Goal: Task Accomplishment & Management: Complete application form

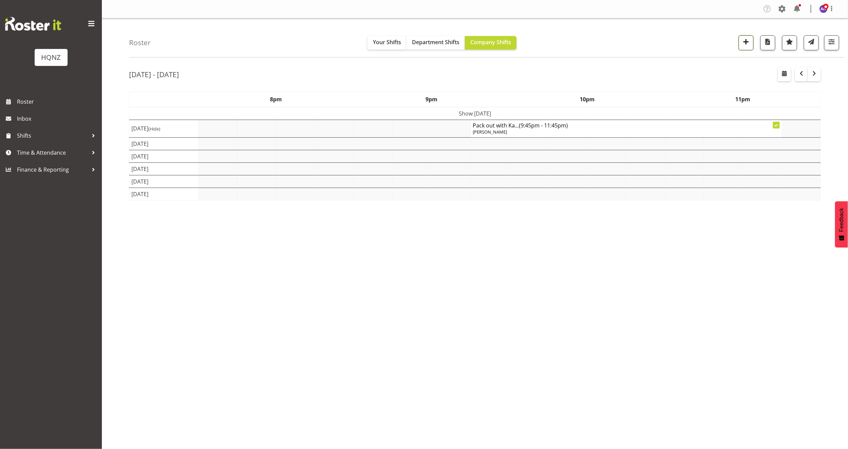
click at [745, 44] on span "button" at bounding box center [746, 41] width 9 height 9
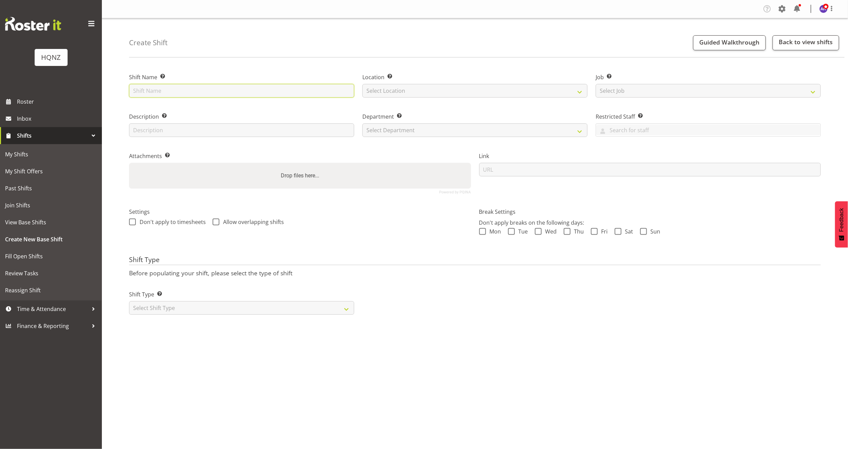
click at [215, 90] on input "text" at bounding box center [241, 91] width 225 height 14
type input "E"
type input "Paramount Pack Down"
click at [376, 88] on select "Select Location HQNZ Head Office" at bounding box center [474, 91] width 225 height 14
select select "129"
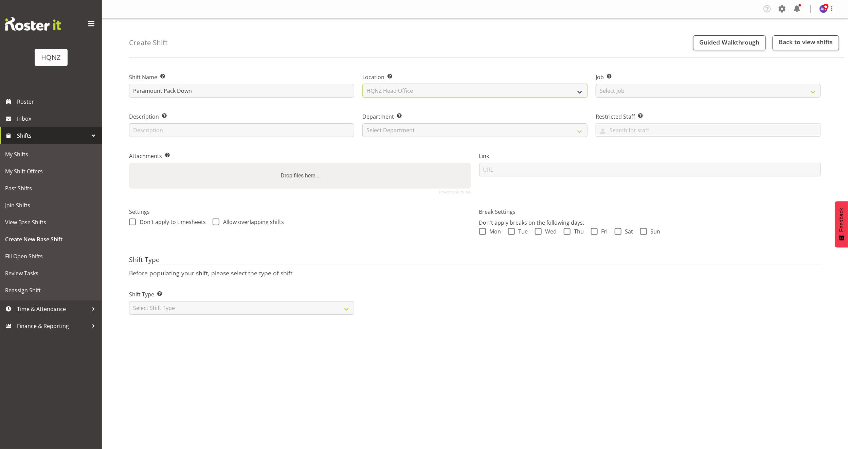
click at [362, 84] on select "Select Location HQNZ Head Office" at bounding box center [474, 91] width 225 height 14
click at [642, 89] on select "Select Job Create new job Auto Super Shoppes Buddle Findlay Carsales Crowne Pla…" at bounding box center [708, 91] width 225 height 14
select select "10457"
click at [596, 84] on select "Select Job Create new job Auto Super Shoppes Buddle Findlay Carsales Crowne Pla…" at bounding box center [708, 91] width 225 height 14
click at [212, 132] on input "text" at bounding box center [241, 130] width 225 height 14
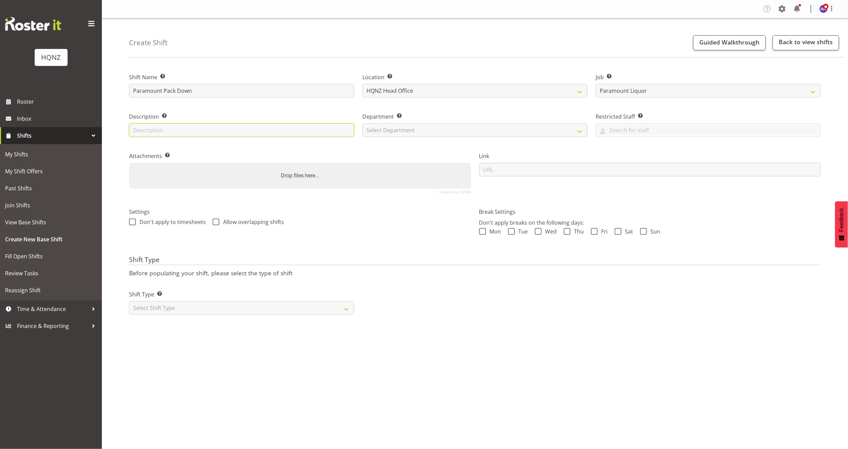
type input "Pack down"
click at [438, 131] on select "Select Department HQ Casual Staff" at bounding box center [474, 130] width 225 height 14
select select "127"
click at [362, 123] on select "Select Department HQ Casual Staff" at bounding box center [474, 130] width 225 height 14
click at [174, 308] on select "Select Shift Type One Off Shift Recurring Shift Rotating Shift" at bounding box center [241, 308] width 225 height 14
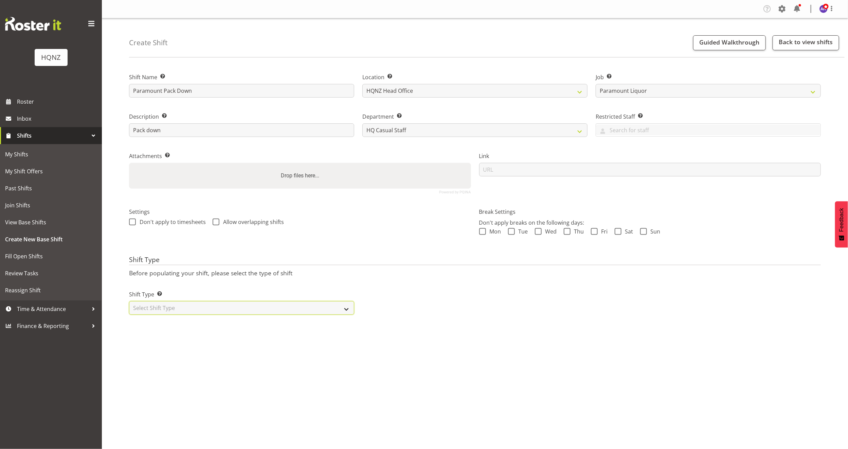
select select "one_off"
click at [129, 301] on select "Select Shift Type One Off Shift Recurring Shift Rotating Shift" at bounding box center [241, 308] width 225 height 14
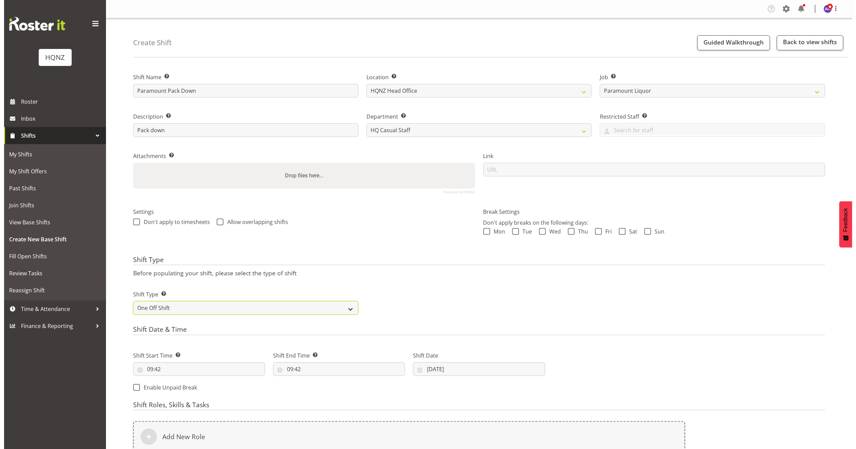
scroll to position [108, 0]
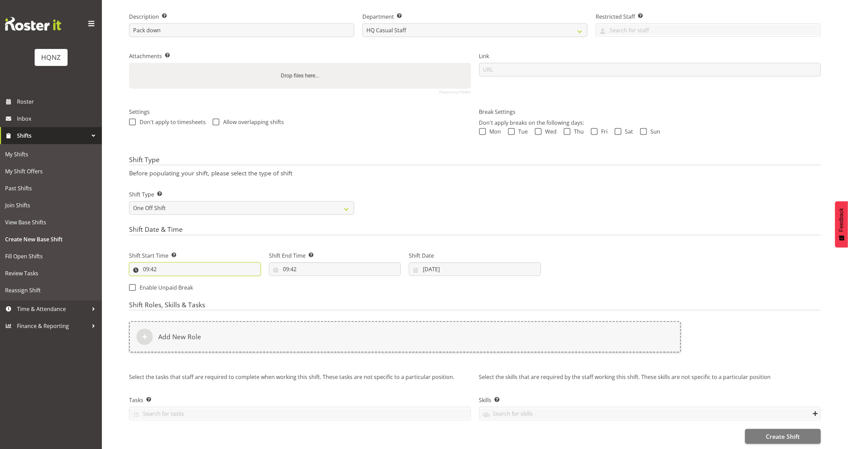
click at [180, 262] on input "09:42" at bounding box center [195, 269] width 132 height 14
click at [177, 280] on select "00 01 02 03 04 05 06 07 08 09 10 11 12 13 14 15 16 17 18 19 20 21 22 23" at bounding box center [175, 287] width 15 height 14
select select "21"
click at [168, 280] on select "00 01 02 03 04 05 06 07 08 09 10 11 12 13 14 15 16 17 18 19 20 21 22 23" at bounding box center [175, 287] width 15 height 14
type input "21:42"
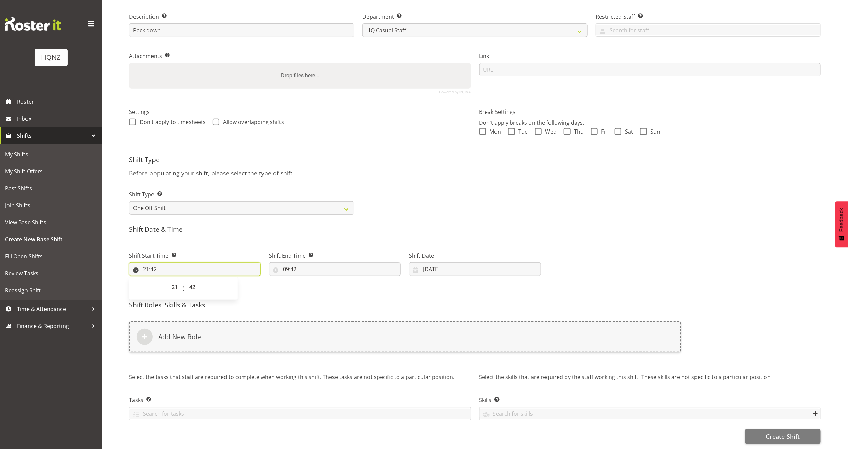
click at [193, 262] on input "21:42" at bounding box center [195, 269] width 132 height 14
click at [157, 262] on input "21:42" at bounding box center [195, 269] width 132 height 14
click at [192, 280] on select "00 01 02 03 04 05 06 07 08 09 10 11 12 13 14 15 16 17 18 19 20 21 22 23 24 25 2…" at bounding box center [192, 287] width 15 height 14
select select "45"
click at [185, 280] on select "00 01 02 03 04 05 06 07 08 09 10 11 12 13 14 15 16 17 18 19 20 21 22 23 24 25 2…" at bounding box center [192, 287] width 15 height 14
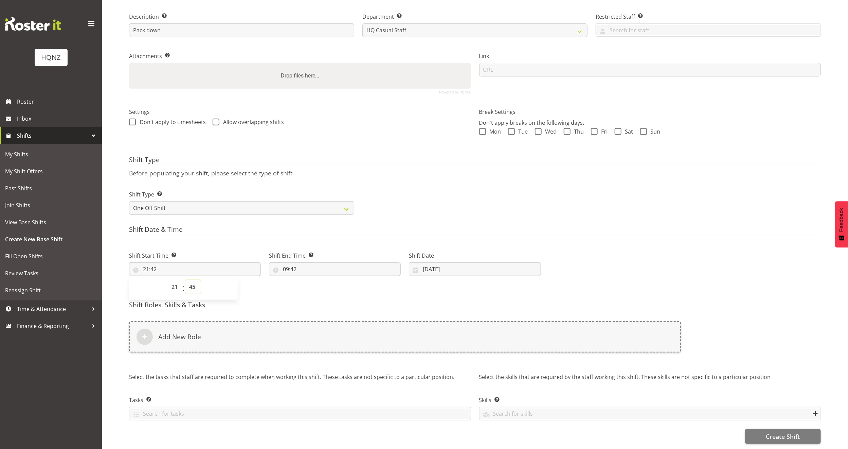
type input "21:45"
click at [307, 262] on input "09:42" at bounding box center [335, 269] width 132 height 14
click at [313, 280] on select "00 01 02 03 04 05 06 07 08 09 10 11 12 13 14 15 16 17 18 19 20 21 22 23" at bounding box center [315, 287] width 15 height 14
select select "12"
click at [308, 280] on select "00 01 02 03 04 05 06 07 08 09 10 11 12 13 14 15 16 17 18 19 20 21 22 23" at bounding box center [315, 287] width 15 height 14
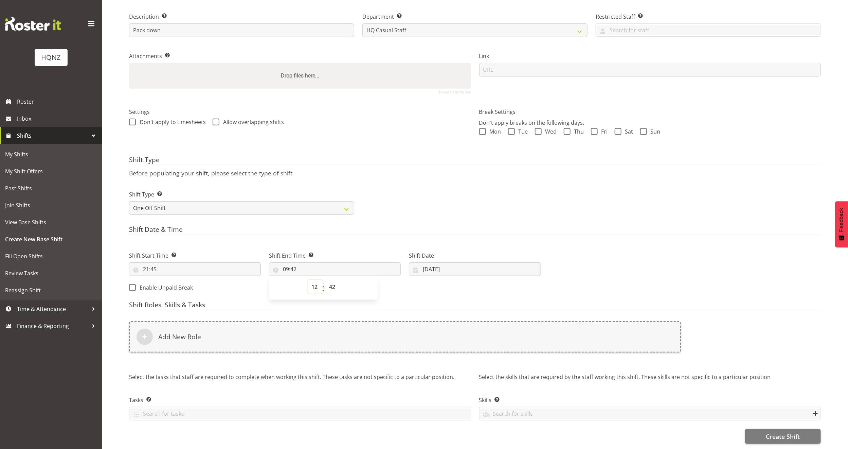
type input "12:42"
click at [331, 280] on select "00 01 02 03 04 05 06 07 08 09 10 11 12 13 14 15 16 17 18 19 20 21 22 23 24 25 2…" at bounding box center [332, 287] width 15 height 14
select select "45"
click at [325, 280] on select "00 01 02 03 04 05 06 07 08 09 10 11 12 13 14 15 16 17 18 19 20 21 22 23 24 25 2…" at bounding box center [332, 287] width 15 height 14
type input "12:45"
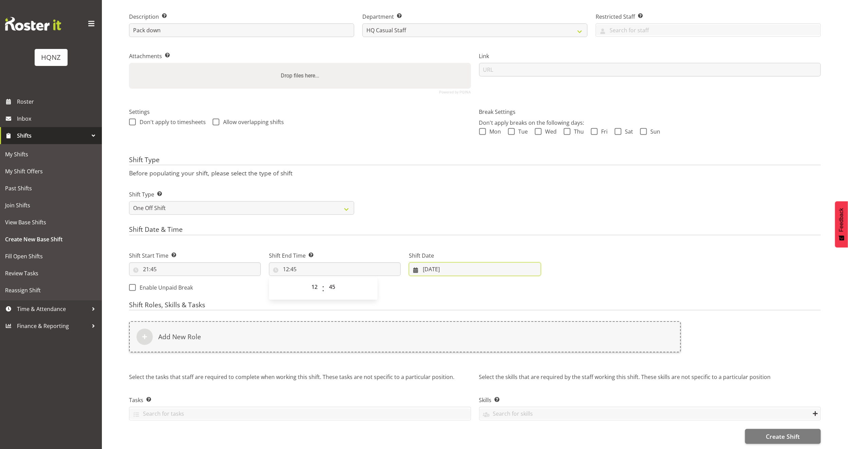
click at [450, 262] on input "22/08/2025" at bounding box center [475, 269] width 132 height 14
click at [473, 283] on select "January February March April May June July August September October November De…" at bounding box center [456, 289] width 47 height 14
select select "8"
click at [433, 282] on select "January February March April May June July August September October November De…" at bounding box center [456, 289] width 47 height 14
click at [474, 346] on span "17" at bounding box center [470, 349] width 5 height 6
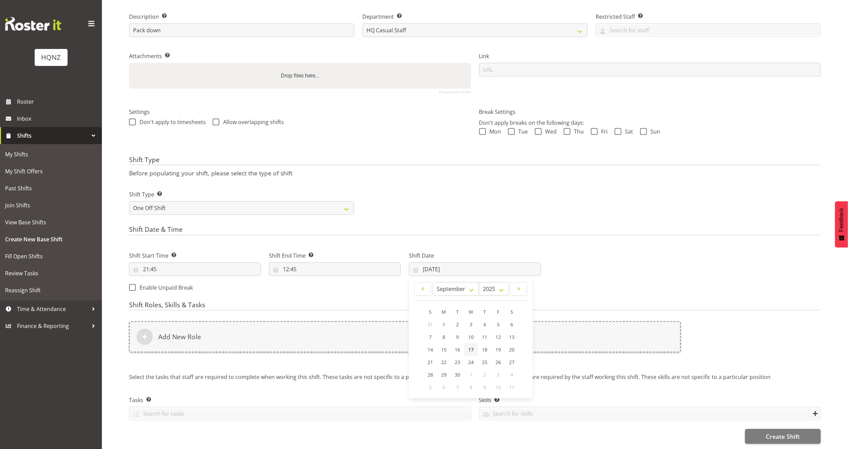
type input "17/09/2025"
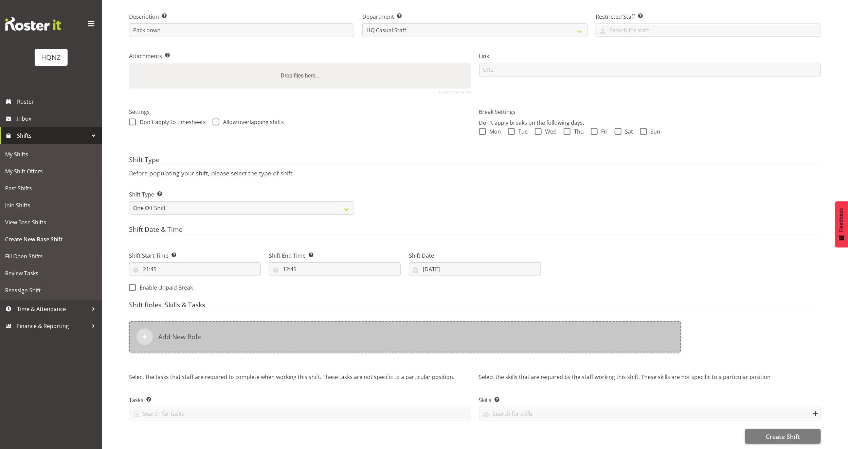
click at [269, 335] on div "Add New Role" at bounding box center [405, 336] width 552 height 31
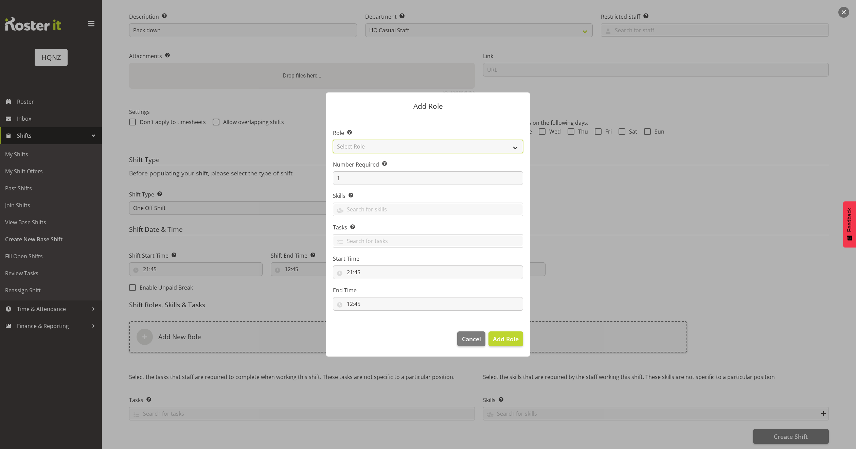
click at [515, 148] on select "Select Role Activity host Airport arrivals/departures Cleaning Event support Te…" at bounding box center [428, 147] width 190 height 14
select select "250"
click at [333, 140] on select "Select Role Activity host Airport arrivals/departures Cleaning Event support Te…" at bounding box center [428, 147] width 190 height 14
click at [476, 180] on input "1" at bounding box center [428, 178] width 190 height 14
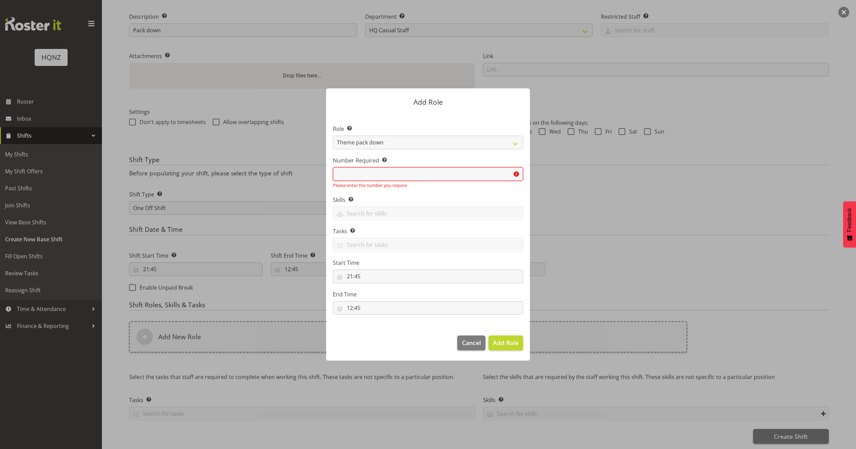
type input "4"
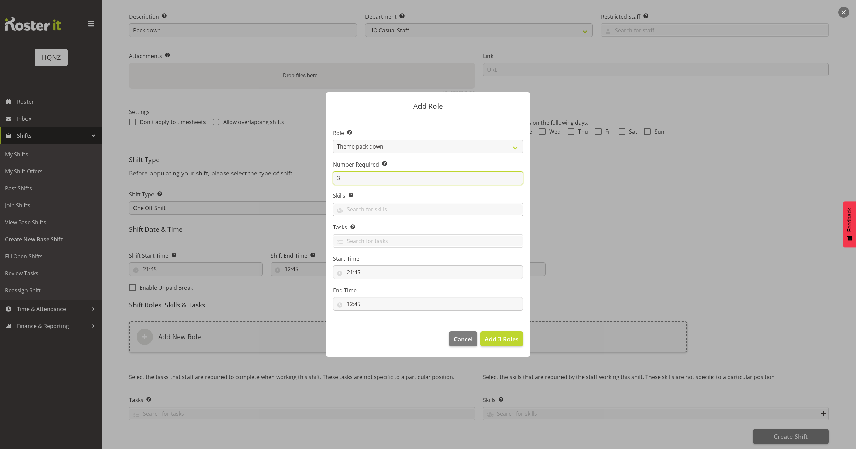
type input "3"
click at [429, 209] on input "text" at bounding box center [427, 209] width 189 height 11
click at [405, 240] on link "Theme pack down" at bounding box center [427, 238] width 189 height 12
click at [508, 342] on span "Add 3 Roles" at bounding box center [502, 338] width 34 height 8
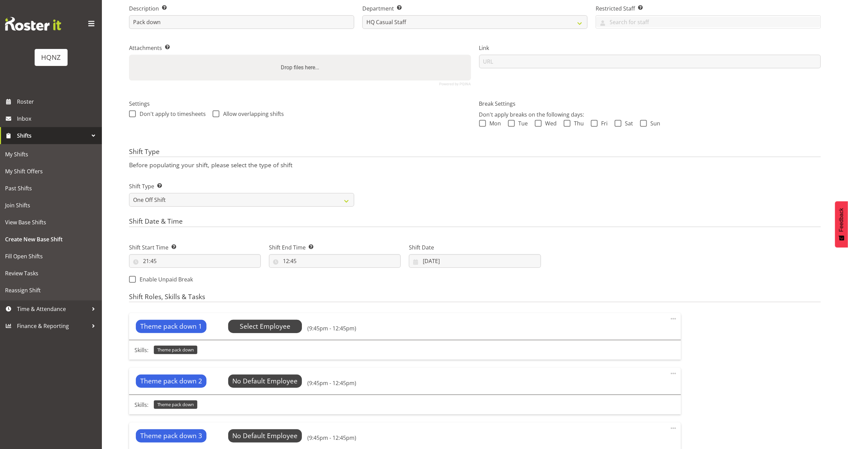
click at [250, 326] on span "Select Employee" at bounding box center [265, 326] width 51 height 10
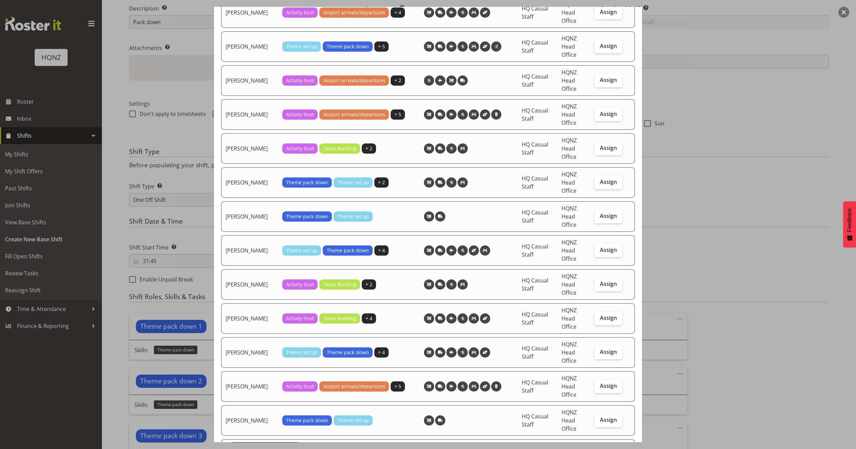
scroll to position [866, 0]
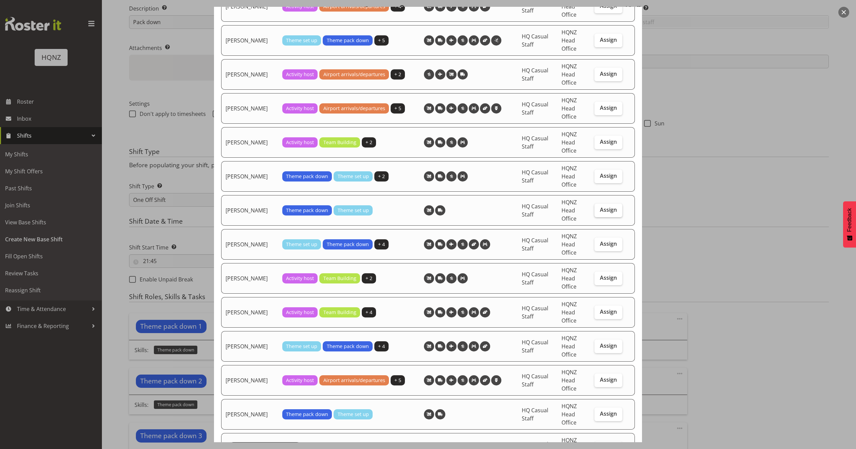
click at [600, 209] on span "Assign" at bounding box center [608, 209] width 17 height 7
click at [594, 209] on input "Assign" at bounding box center [596, 209] width 4 height 4
checkbox input "true"
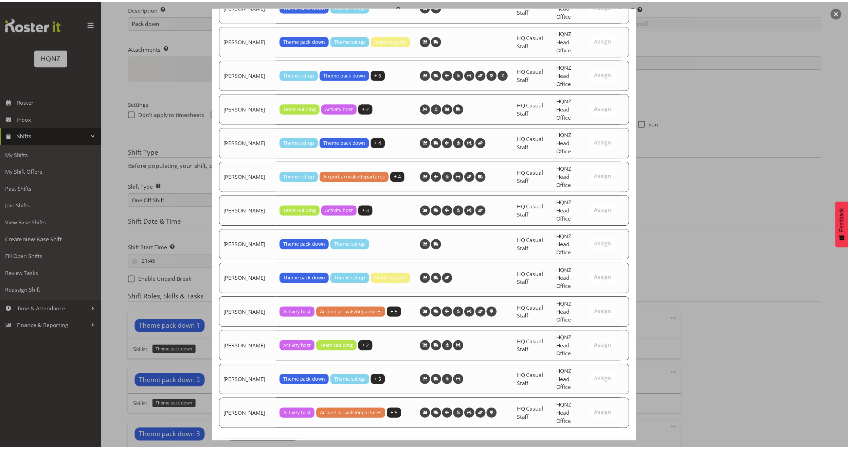
scroll to position [1302, 0]
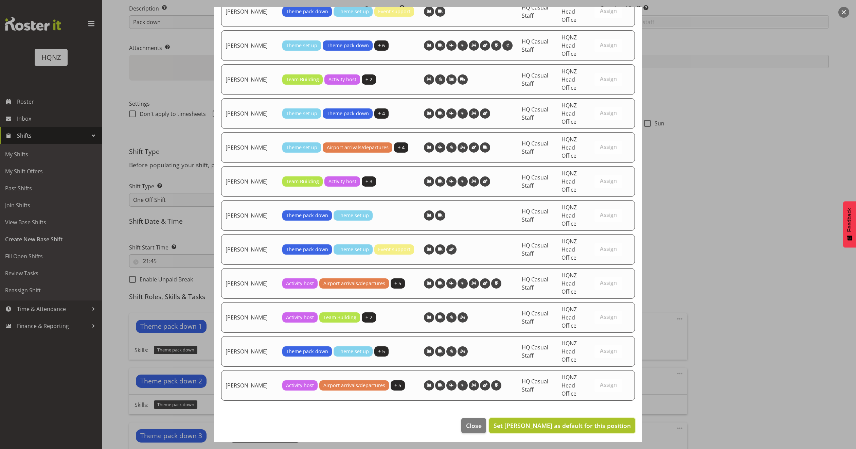
click at [597, 424] on span "Set Mark Haysmith as default for this position" at bounding box center [561, 425] width 137 height 8
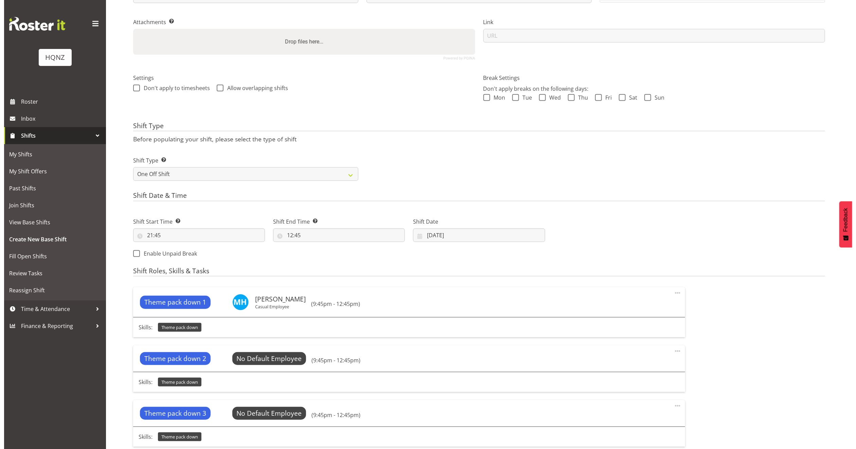
scroll to position [159, 0]
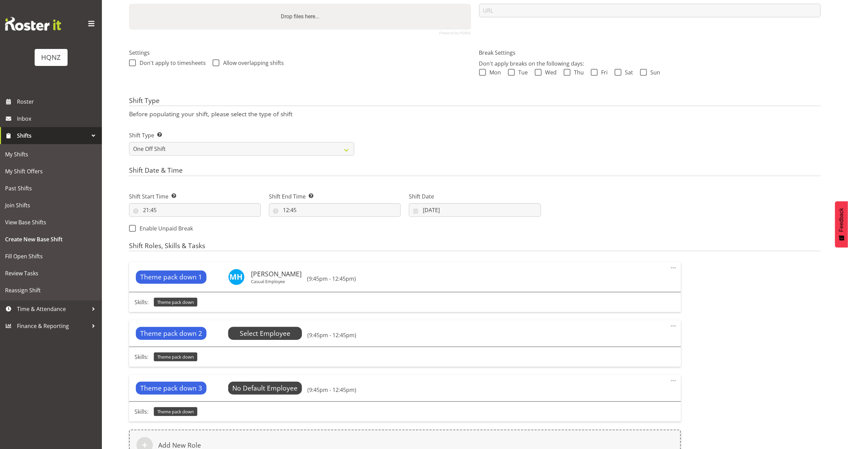
click at [285, 334] on span "Select Employee" at bounding box center [265, 333] width 51 height 10
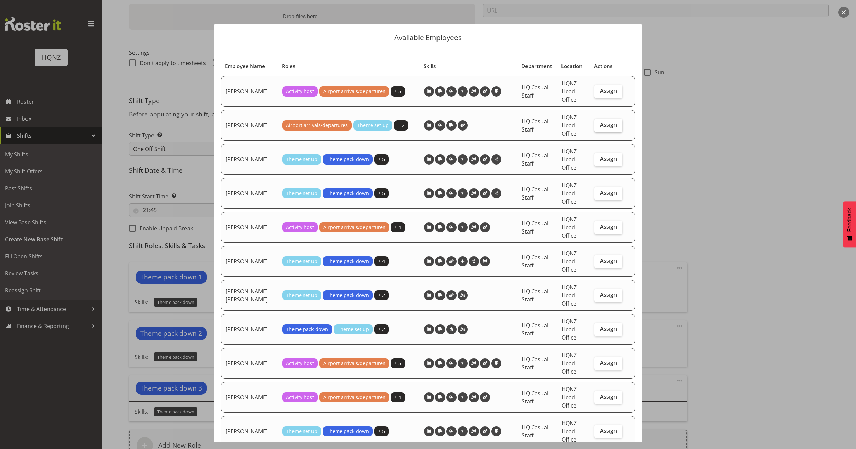
click at [600, 123] on span "Assign" at bounding box center [608, 124] width 17 height 7
click at [595, 123] on input "Assign" at bounding box center [596, 125] width 4 height 4
checkbox input "true"
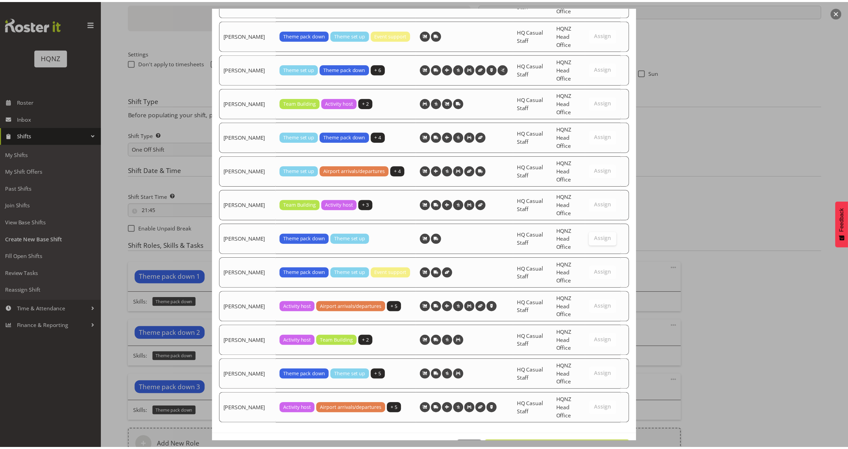
scroll to position [1302, 0]
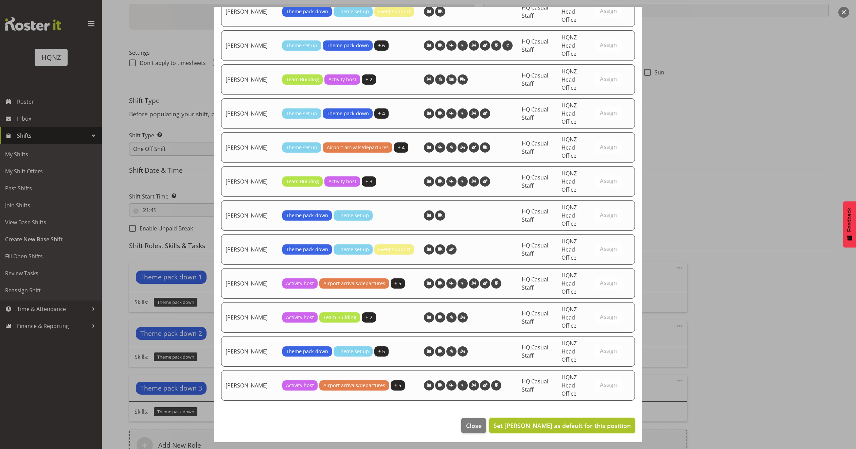
click at [550, 427] on span "Set Alex Romanytchev as default for this position" at bounding box center [561, 425] width 137 height 8
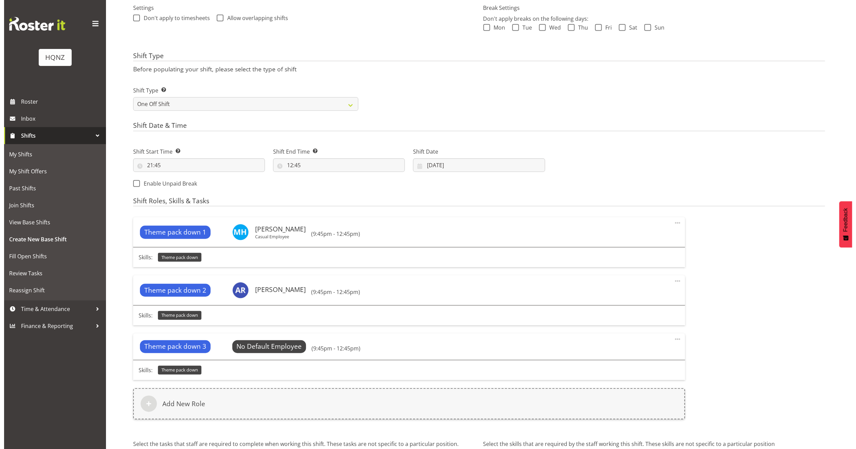
scroll to position [279, 0]
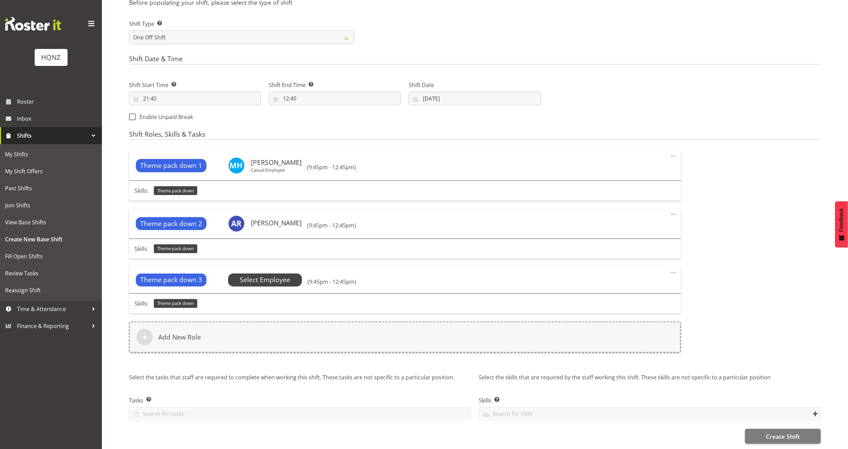
click at [272, 275] on span "Select Employee" at bounding box center [265, 280] width 51 height 10
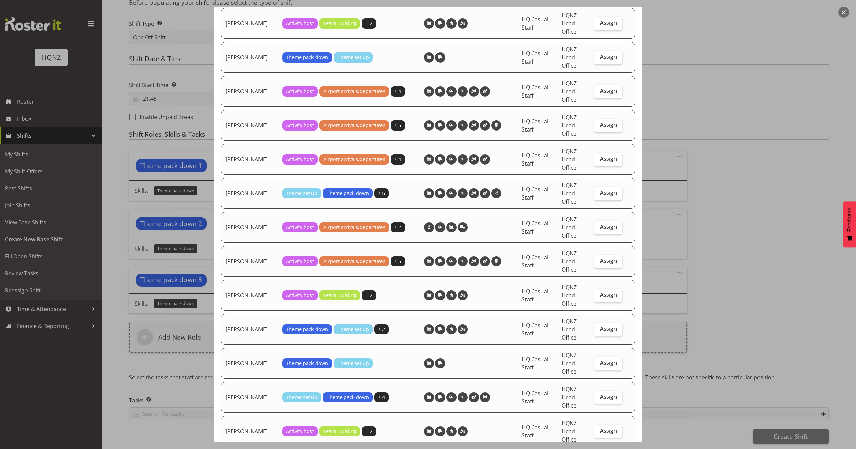
scroll to position [917, 0]
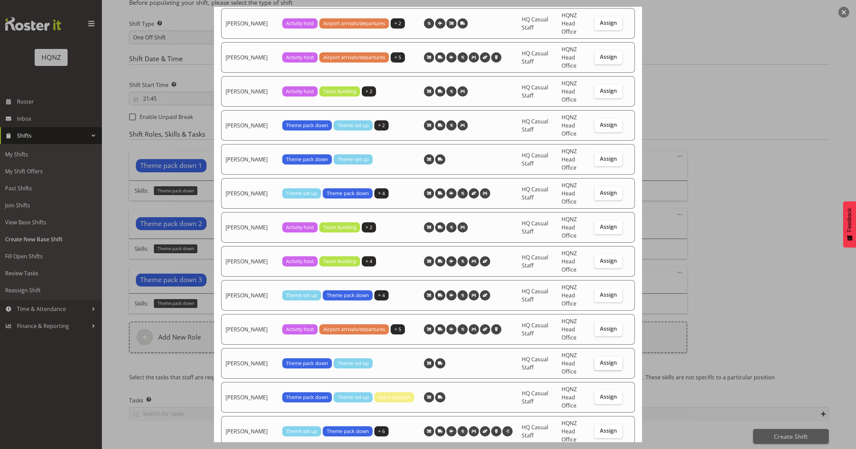
click at [600, 363] on span "Assign" at bounding box center [608, 362] width 17 height 7
click at [598, 363] on input "Assign" at bounding box center [596, 362] width 4 height 4
checkbox input "true"
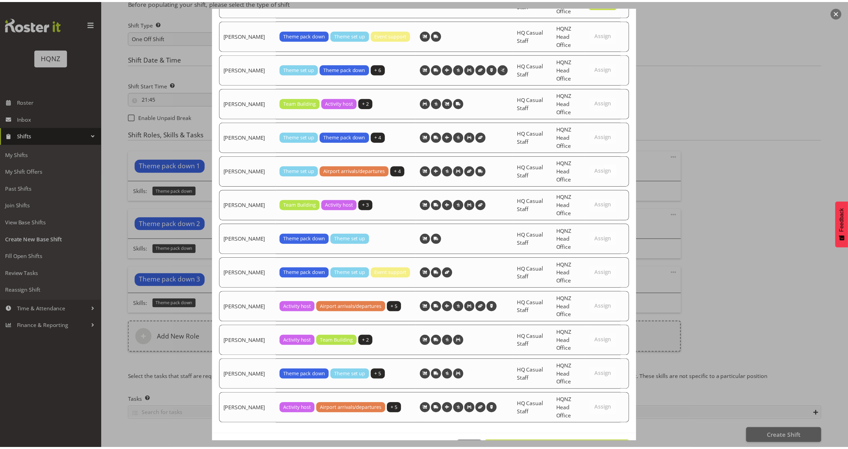
scroll to position [1302, 0]
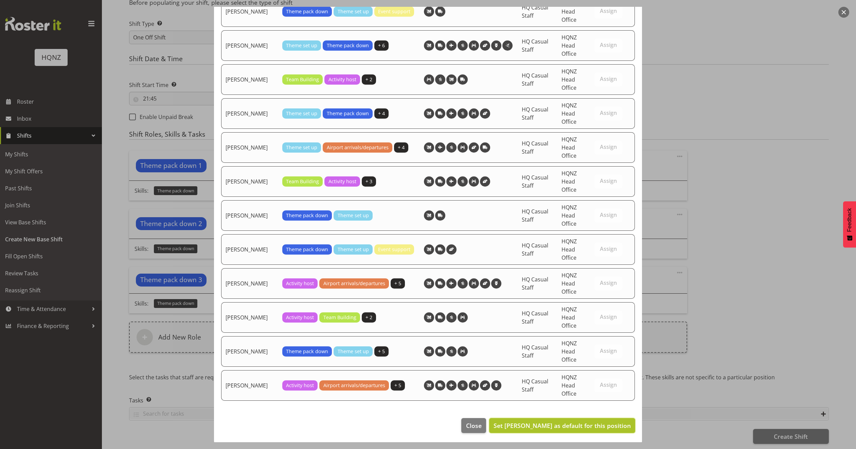
click at [560, 426] on span "Set Otis Haysmith as default for this position" at bounding box center [561, 425] width 137 height 8
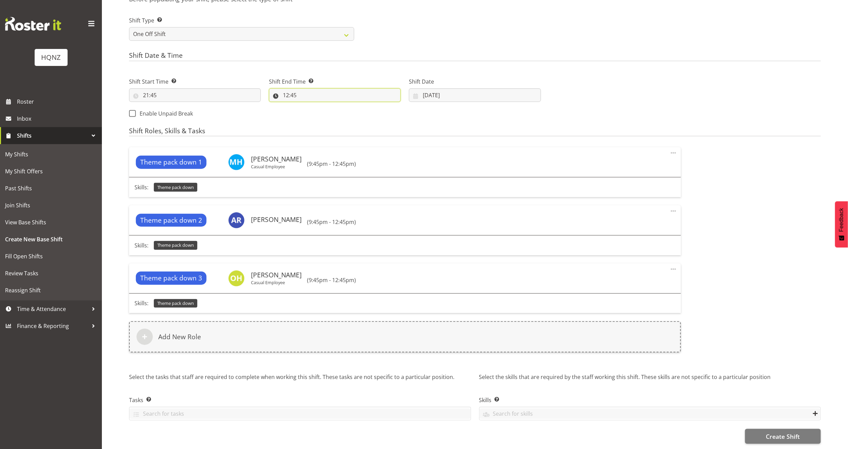
click at [295, 90] on input "12:45" at bounding box center [335, 95] width 132 height 14
click at [315, 107] on select "00 01 02 03 04 05 06 07 08 09 10 11 12 13 14 15 16 17 18 19 20 21 22 23" at bounding box center [315, 113] width 15 height 14
select select "0"
click at [308, 106] on select "00 01 02 03 04 05 06 07 08 09 10 11 12 13 14 15 16 17 18 19 20 21 22 23" at bounding box center [315, 113] width 15 height 14
type input "00:45"
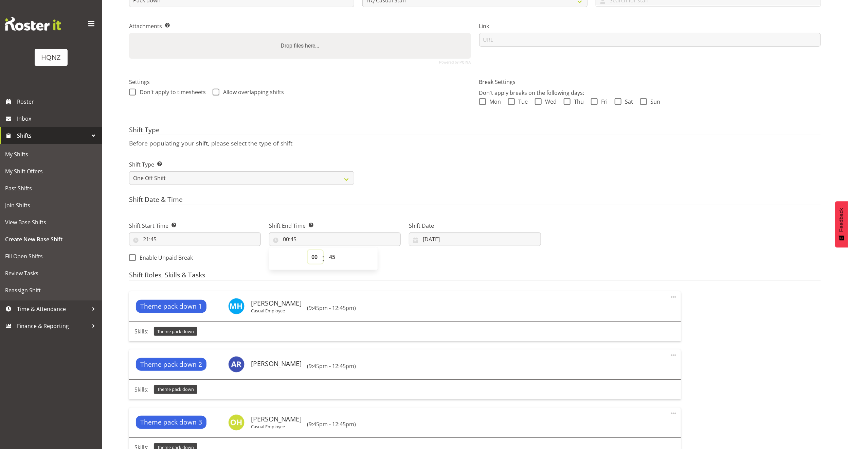
scroll to position [126, 0]
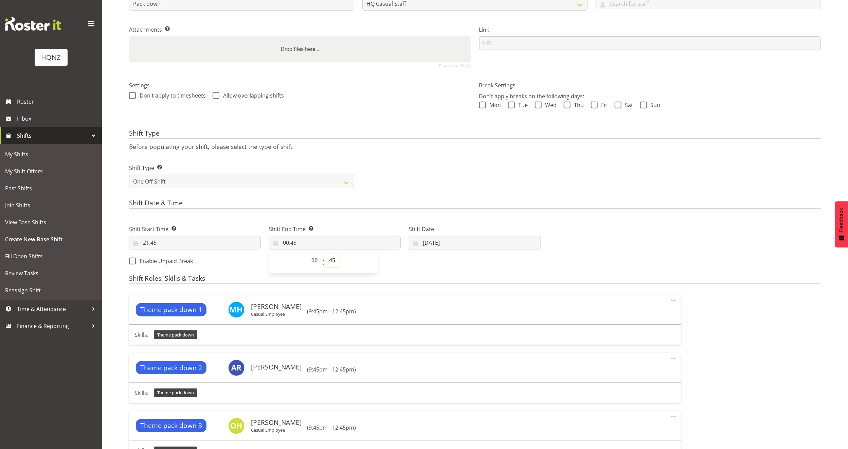
click at [332, 261] on select "00 01 02 03 04 05 06 07 08 09 10 11 12 13 14 15 16 17 18 19 20 21 22 23 24 25 2…" at bounding box center [332, 260] width 15 height 14
click at [325, 254] on select "00 01 02 03 04 05 06 07 08 09 10 11 12 13 14 15 16 17 18 19 20 21 22 23 24 25 2…" at bounding box center [332, 260] width 15 height 14
click at [499, 278] on h4 "Shift Roles, Skills & Tasks" at bounding box center [475, 279] width 692 height 10
click at [219, 181] on select "One Off Shift Recurring Shift Rotating Shift" at bounding box center [241, 182] width 225 height 14
click at [496, 163] on div "Shift Type Shift Types: One Off – Select this if you would like a single shift …" at bounding box center [475, 173] width 700 height 38
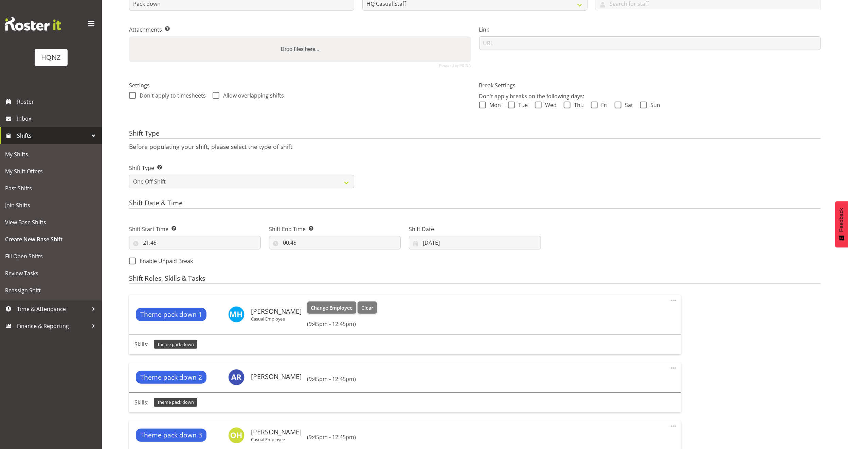
click at [358, 301] on div "Theme pack down 1 Mark Haysmith Casual Employee Change Employee Clear (9:45pm -…" at bounding box center [405, 313] width 552 height 39
click at [364, 307] on span "Clear" at bounding box center [367, 307] width 12 height 7
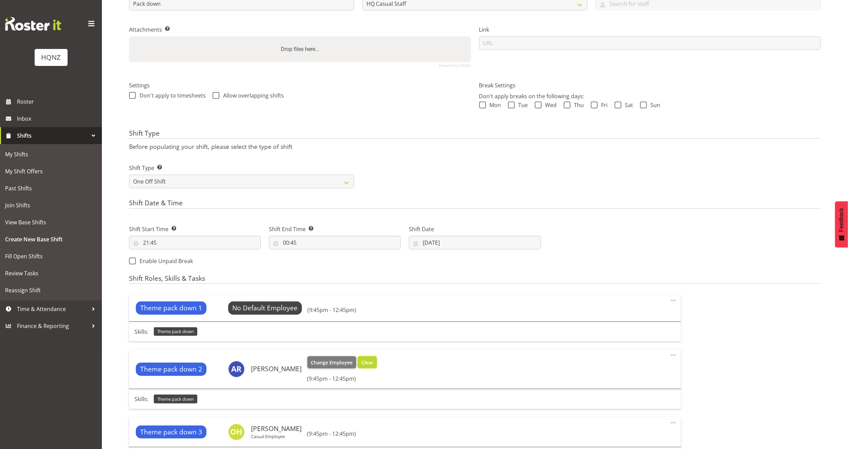
click at [373, 360] on span "Clear" at bounding box center [367, 362] width 12 height 7
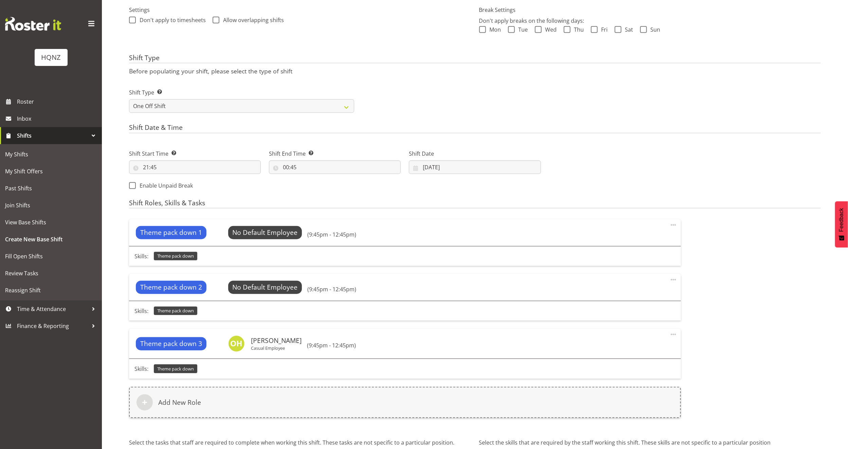
scroll to position [275, 0]
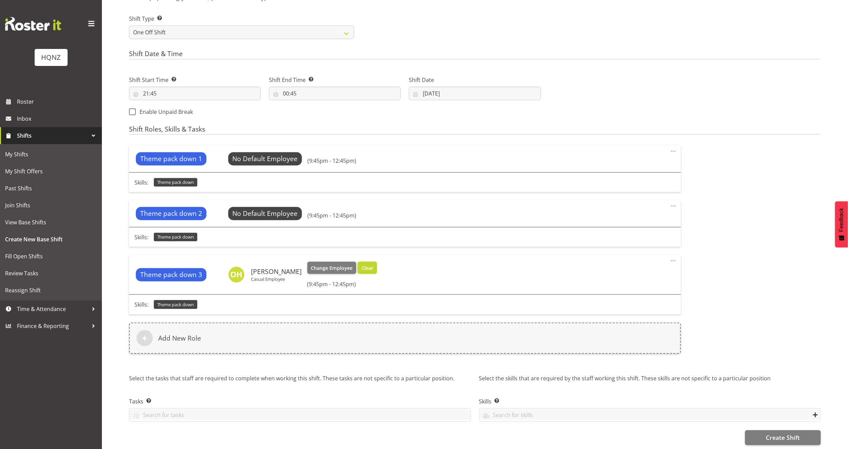
click at [361, 269] on span "Clear" at bounding box center [367, 267] width 12 height 7
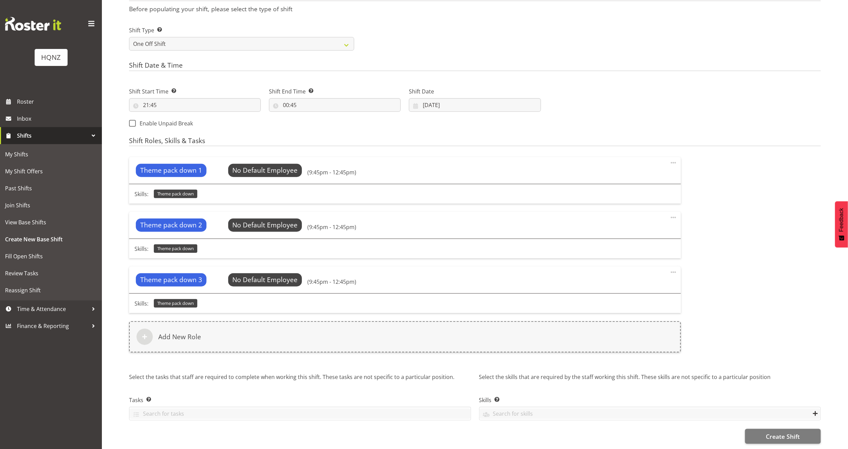
click at [433, 273] on div "Theme pack down 3 No Default Employee Select Employee (9:45pm - 12:45pm)" at bounding box center [405, 279] width 552 height 26
click at [185, 165] on span "Theme pack down 1" at bounding box center [171, 170] width 62 height 10
click at [250, 165] on span "Select Employee" at bounding box center [265, 170] width 51 height 10
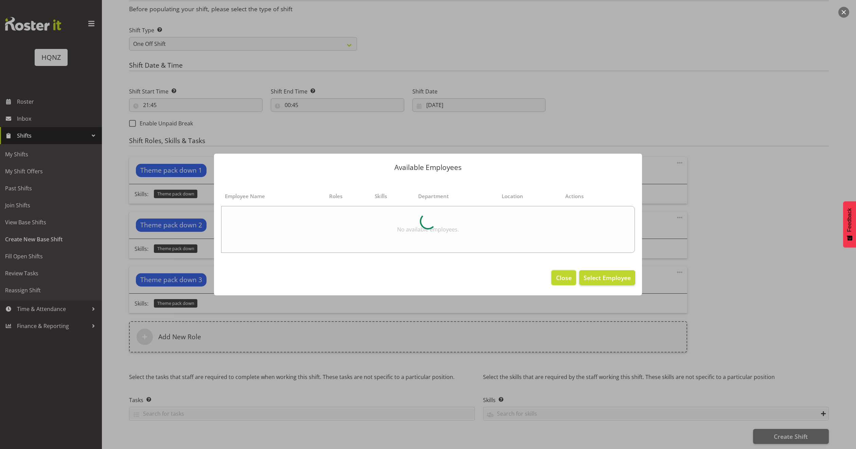
click at [565, 279] on span "Close" at bounding box center [564, 277] width 16 height 9
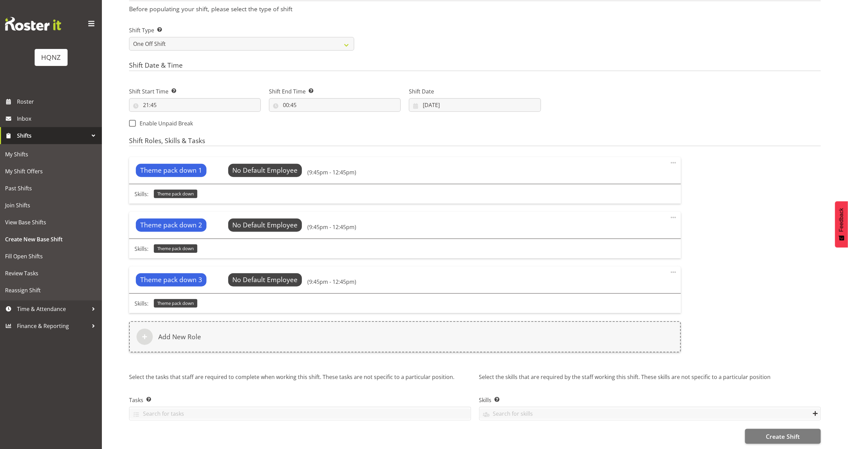
click at [539, 139] on div "Shift Roles, Skills & Tasks Theme pack down 1 No Default Employee Select Employ…" at bounding box center [475, 284] width 692 height 294
click at [272, 165] on span "Select Employee" at bounding box center [265, 170] width 51 height 10
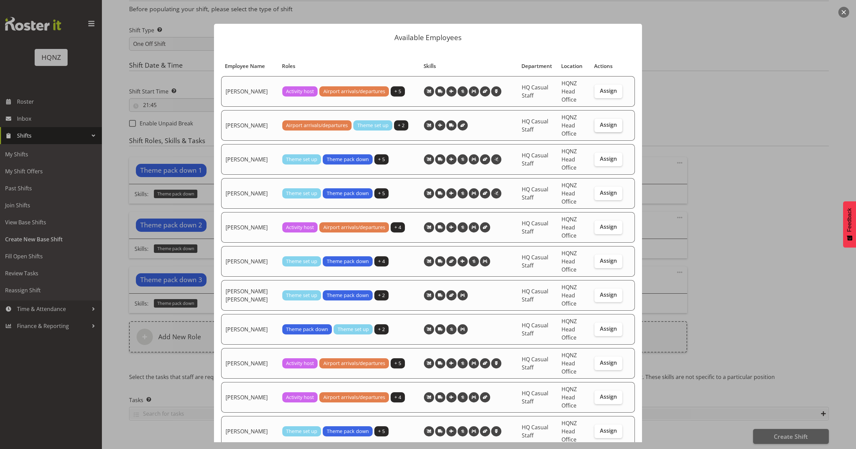
click at [594, 124] on label "Assign" at bounding box center [608, 126] width 28 height 14
click at [594, 124] on input "Assign" at bounding box center [596, 125] width 4 height 4
checkbox input "true"
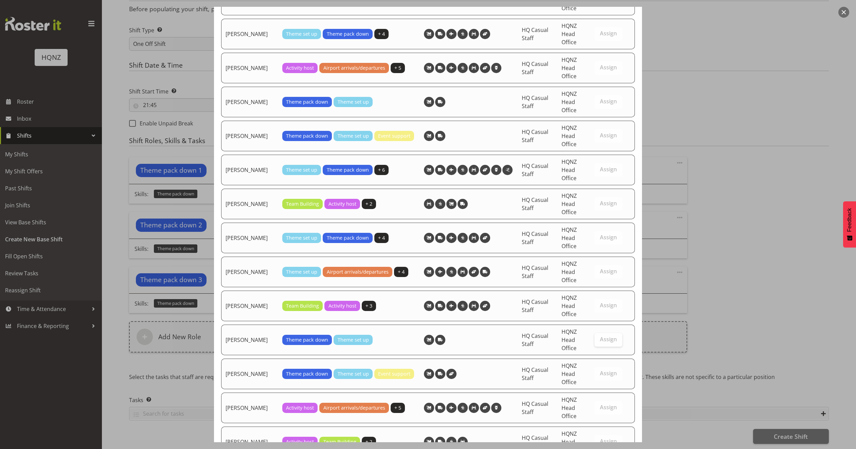
scroll to position [1370, 0]
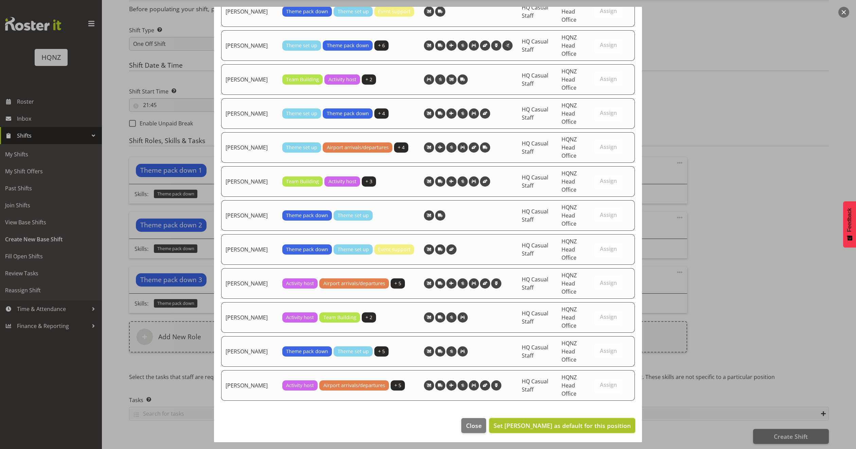
click at [554, 425] on span "Set Alex Romanytchev as default for this position" at bounding box center [561, 425] width 137 height 8
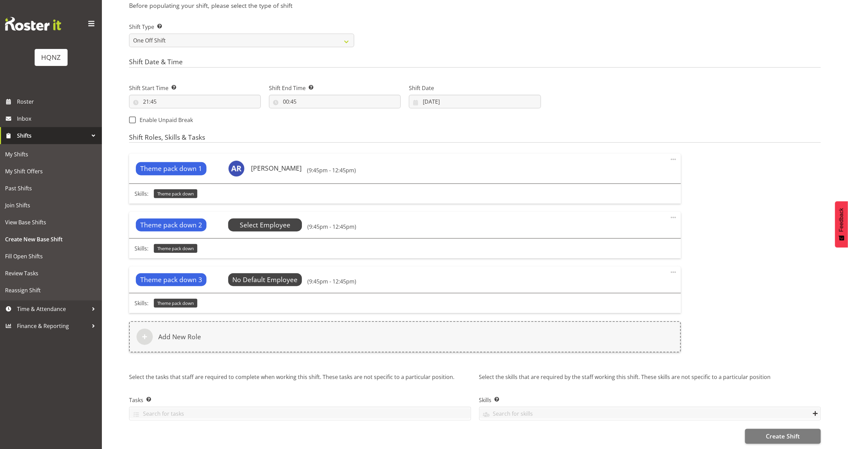
click at [288, 222] on span "Select Employee" at bounding box center [265, 225] width 51 height 10
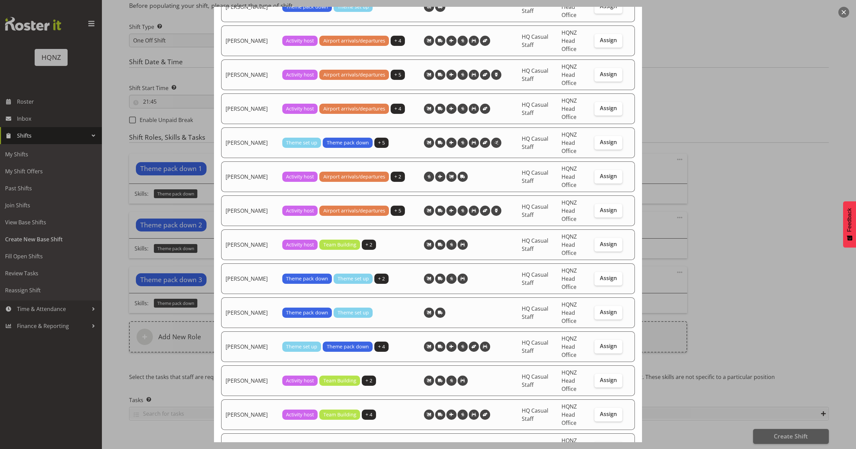
scroll to position [866, 0]
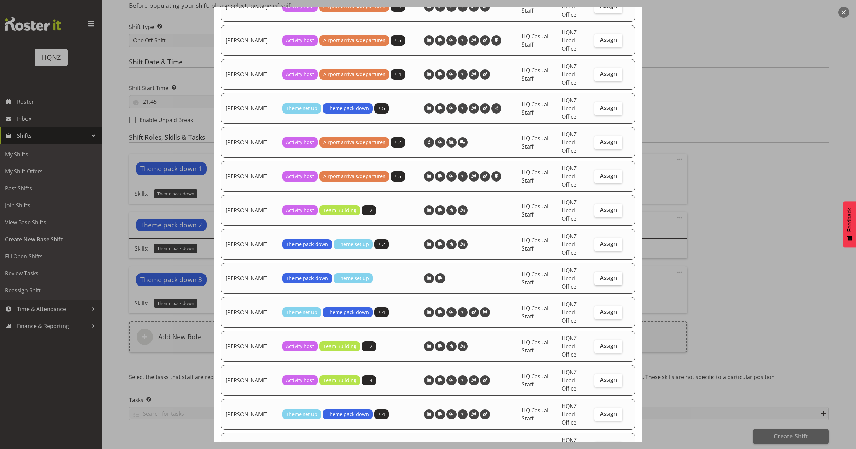
click at [600, 274] on span "Assign" at bounding box center [608, 277] width 17 height 7
click at [597, 275] on input "Assign" at bounding box center [596, 277] width 4 height 4
checkbox input "true"
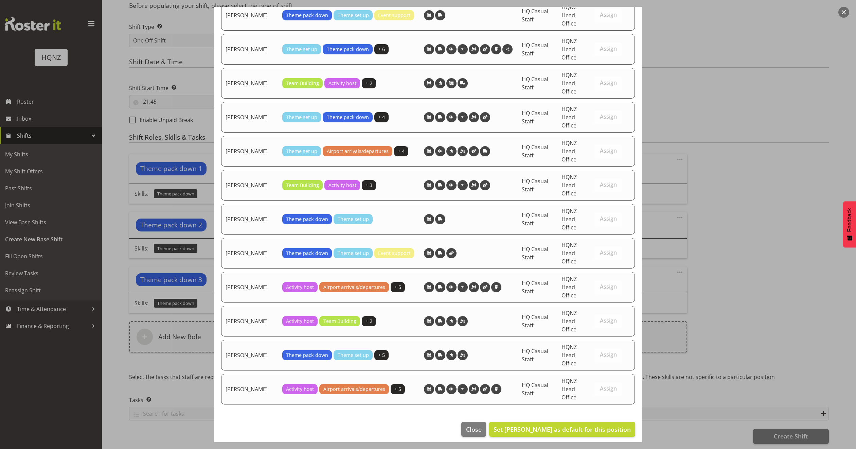
scroll to position [1370, 0]
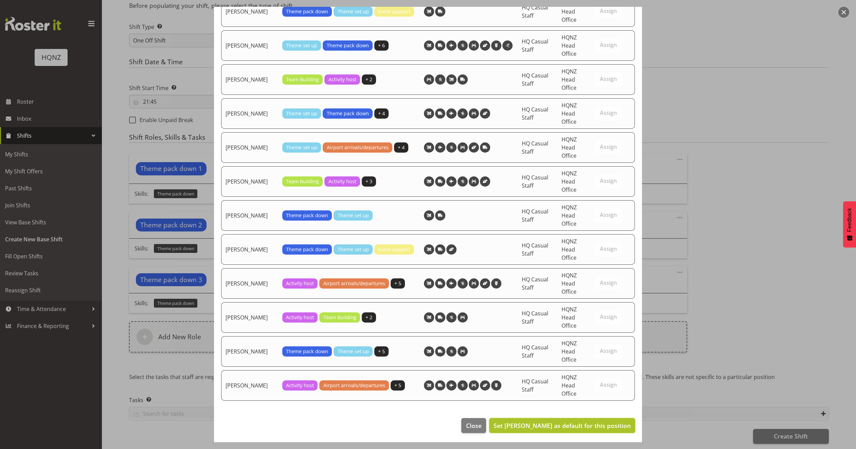
click at [584, 423] on span "Set Mark Haysmith as default for this position" at bounding box center [561, 425] width 137 height 8
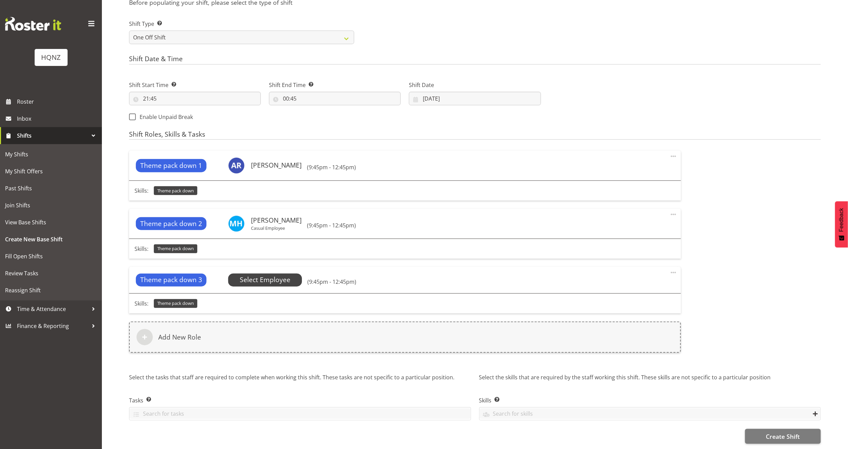
click at [283, 279] on span "Select Employee" at bounding box center [265, 280] width 51 height 10
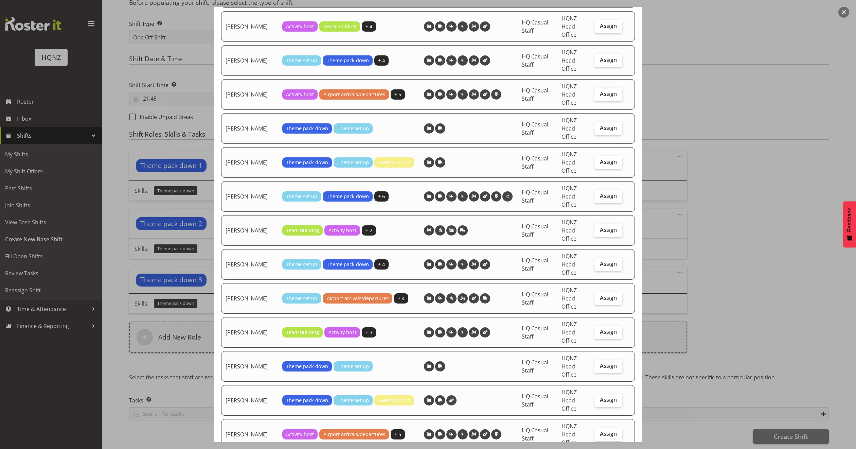
scroll to position [1217, 0]
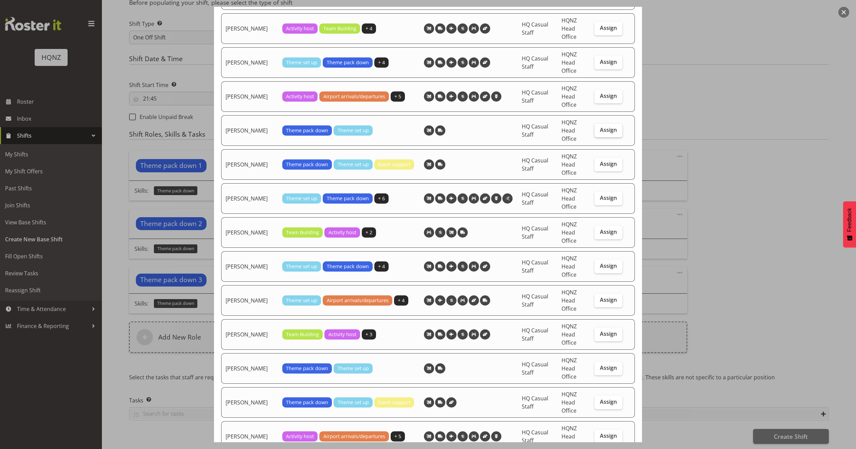
click at [600, 129] on span "Assign" at bounding box center [608, 129] width 17 height 7
click at [594, 129] on input "Assign" at bounding box center [596, 130] width 4 height 4
checkbox input "true"
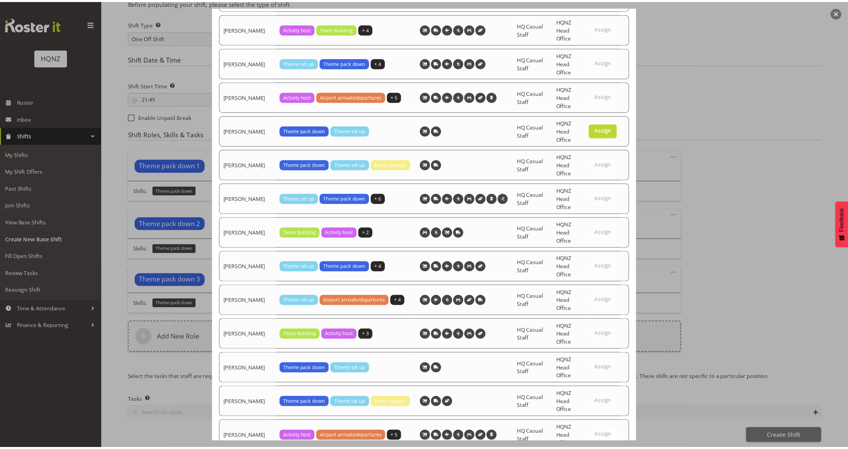
scroll to position [1370, 0]
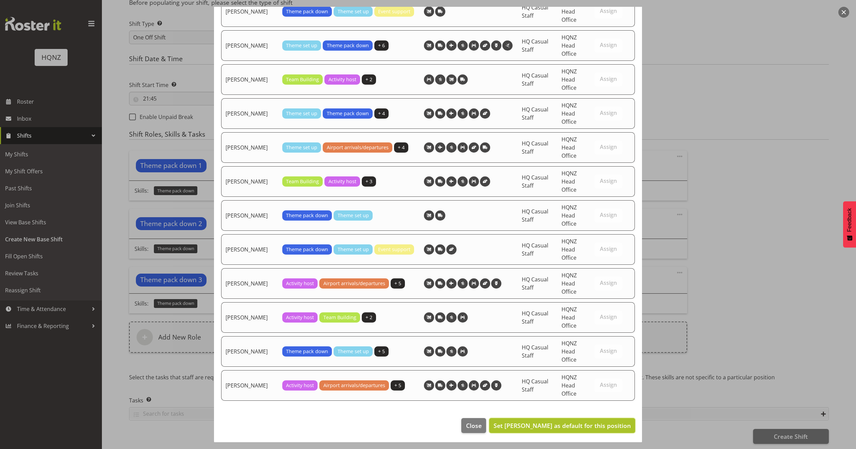
click at [595, 424] on span "Set Otis Haysmith as default for this position" at bounding box center [561, 425] width 137 height 8
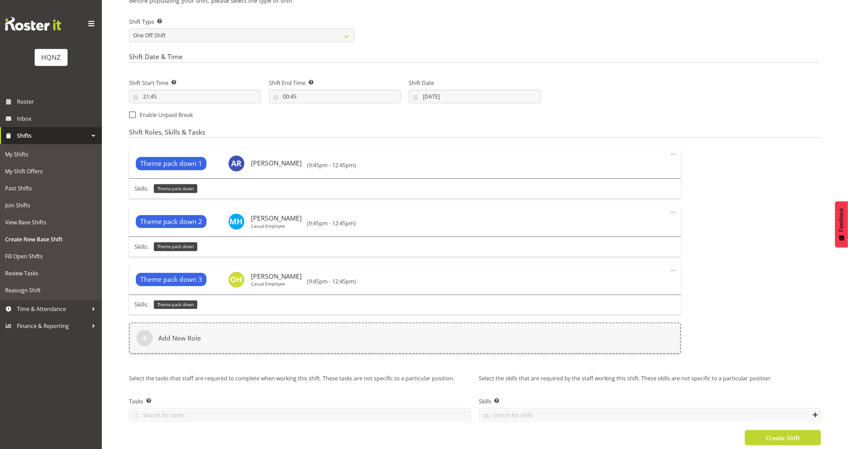
click at [799, 437] on span "Create Shift" at bounding box center [783, 437] width 34 height 9
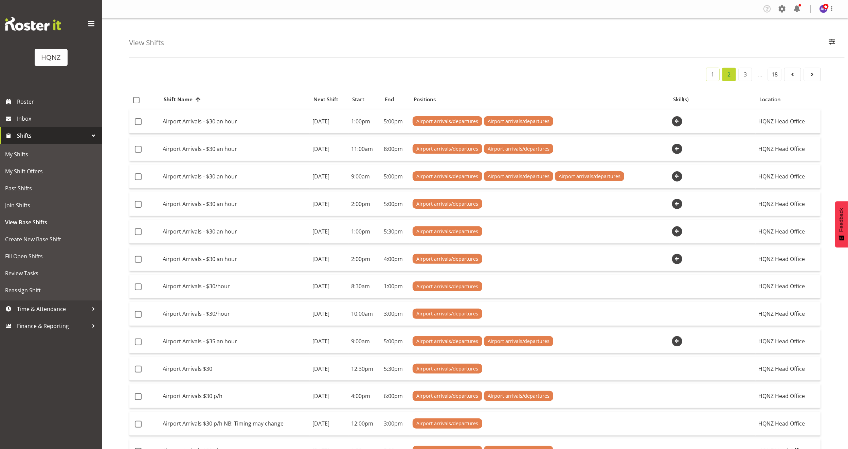
click at [711, 72] on link "1" at bounding box center [713, 75] width 14 height 14
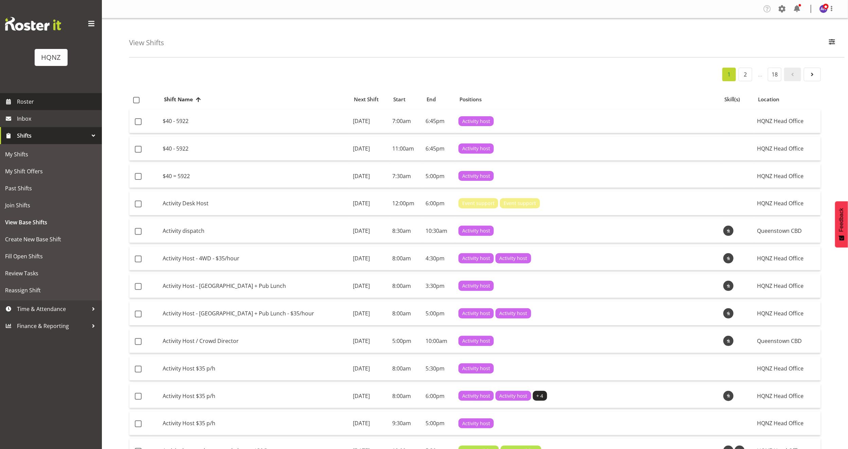
click at [28, 101] on span "Roster" at bounding box center [57, 101] width 81 height 10
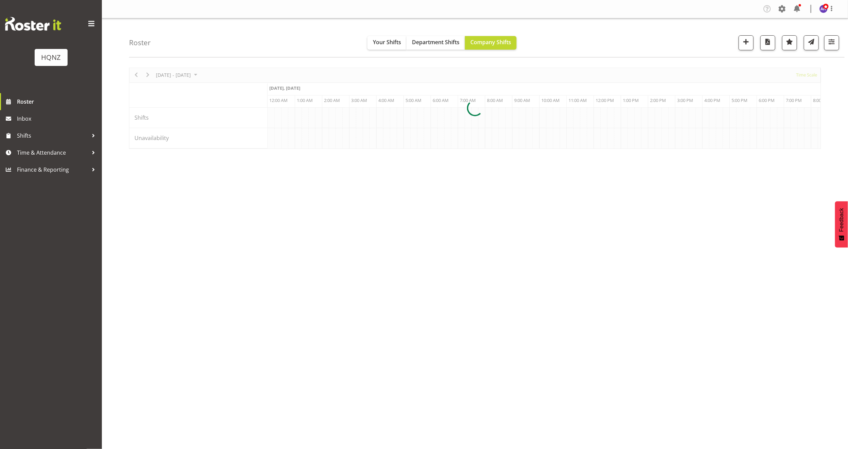
scroll to position [0, 652]
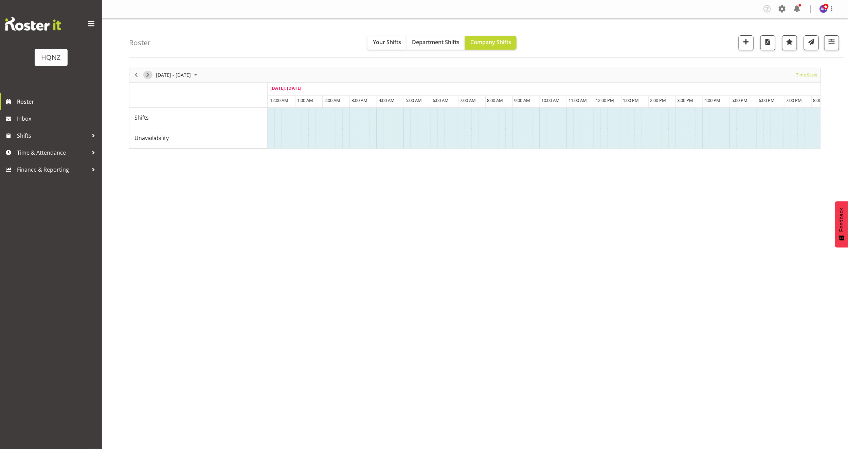
click at [150, 75] on span "Next" at bounding box center [148, 75] width 8 height 8
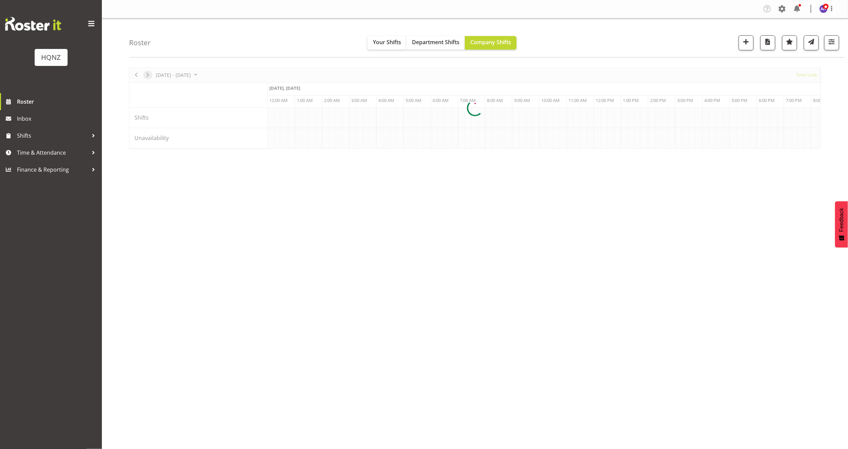
click at [150, 75] on div "Aug 28 - Sep 03, 2025 Today Timeline Day Timeline Week Timeline Fortnight Timel…" at bounding box center [475, 108] width 692 height 81
click at [150, 75] on div at bounding box center [475, 108] width 692 height 81
click at [150, 75] on span "Next" at bounding box center [148, 75] width 8 height 8
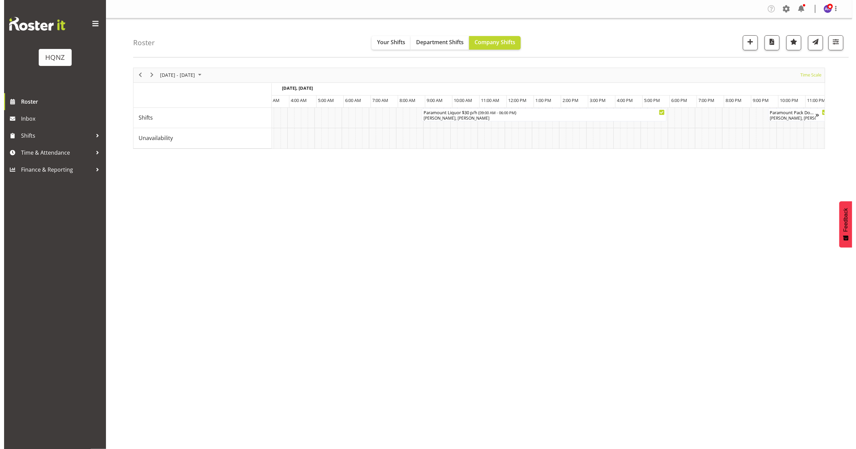
scroll to position [0, 4010]
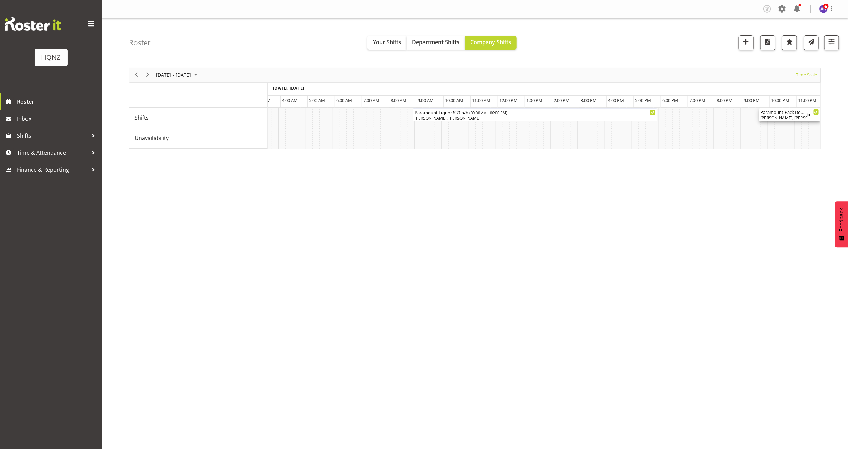
click at [787, 113] on div "Paramount Pack Down ( 09:45 PM - 12:45 AM )" at bounding box center [784, 111] width 47 height 7
click at [787, 113] on div at bounding box center [475, 108] width 692 height 81
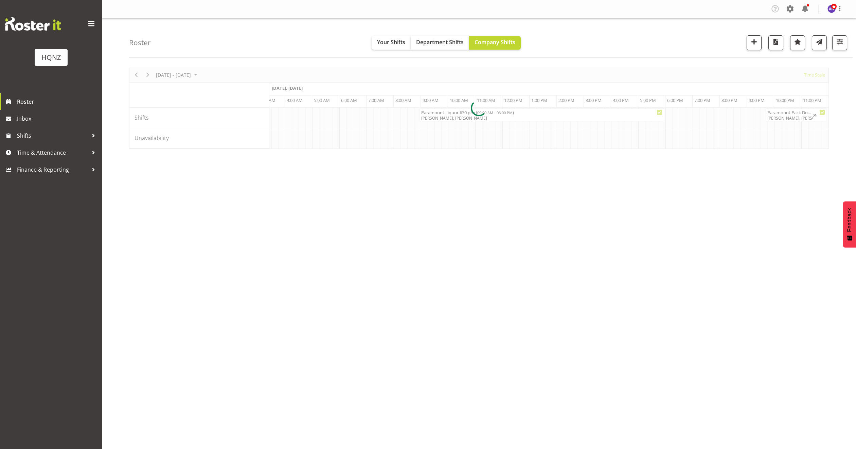
scroll to position [0, 4004]
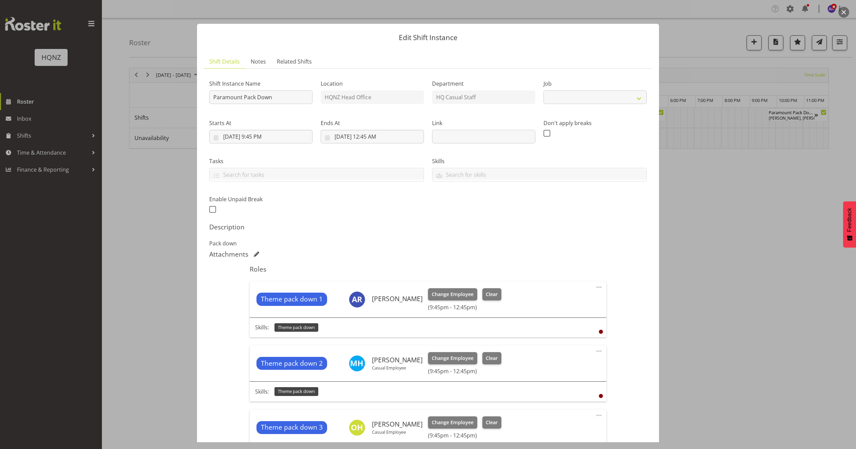
select select "10457"
click at [280, 97] on input "Paramount Pack Down" at bounding box center [260, 97] width 103 height 14
type input "Paramount Pack Down $30p/h"
click at [497, 295] on span "Clear" at bounding box center [492, 293] width 12 height 7
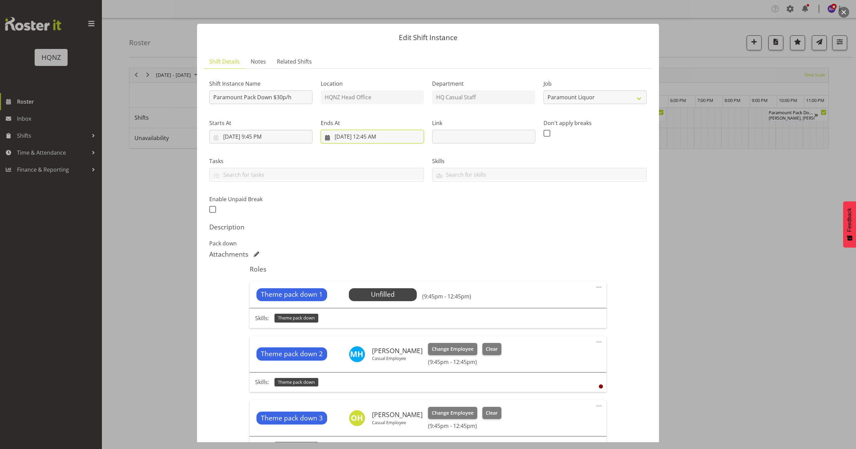
click at [363, 137] on input "9/18/2025, 12:45 AM" at bounding box center [372, 137] width 103 height 14
click at [405, 220] on span "19" at bounding box center [407, 217] width 5 height 6
type input "9/19/2025, 12:45 AM"
click at [562, 246] on p "Pack down" at bounding box center [427, 243] width 437 height 8
click at [471, 215] on div "Shift Instance Name Paramount Pack Down $30p/h Location HQNZ Head Office Depart…" at bounding box center [428, 144] width 446 height 149
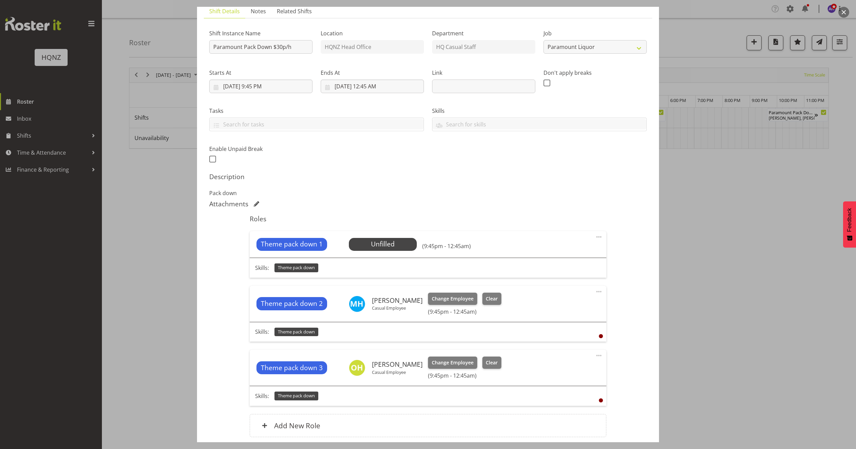
scroll to position [106, 0]
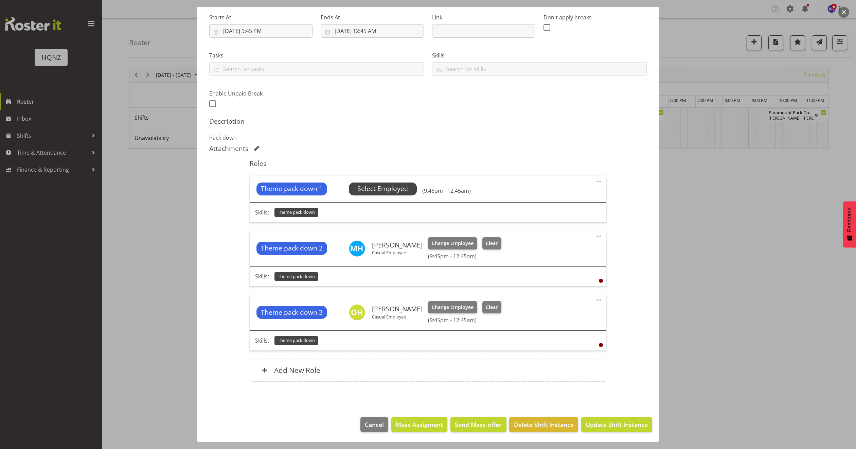
click at [366, 188] on span "Select Employee" at bounding box center [382, 189] width 51 height 10
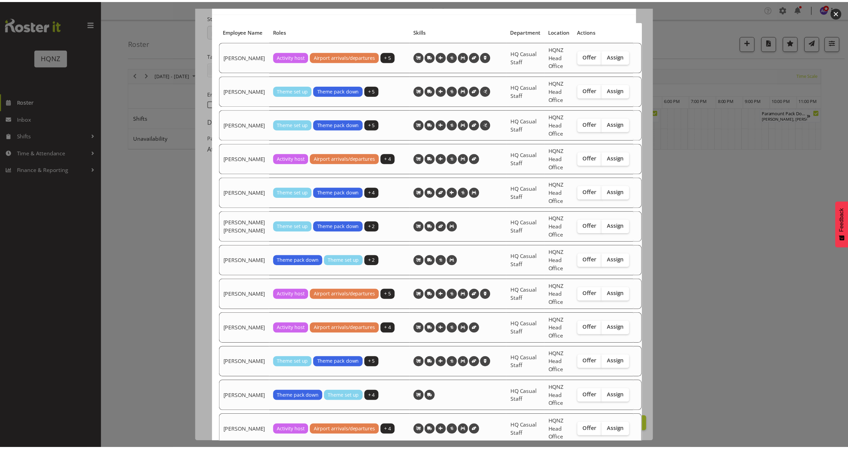
scroll to position [0, 0]
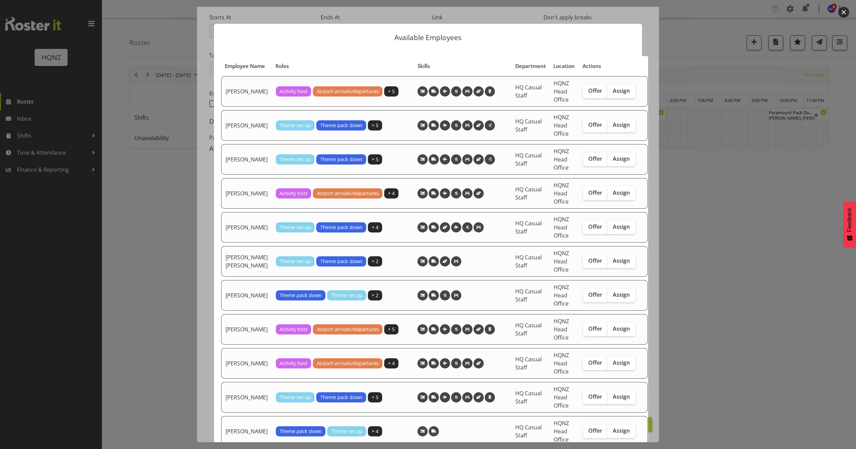
click at [743, 219] on div at bounding box center [428, 224] width 856 height 449
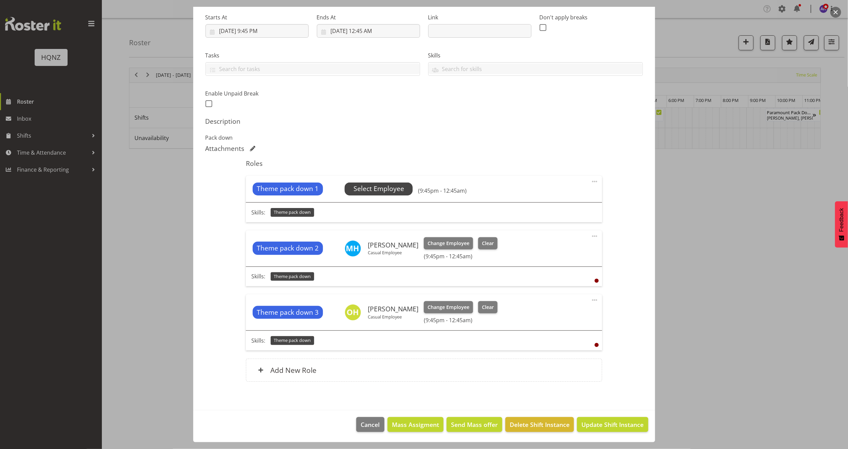
click at [364, 187] on span "Select Employee" at bounding box center [378, 189] width 51 height 10
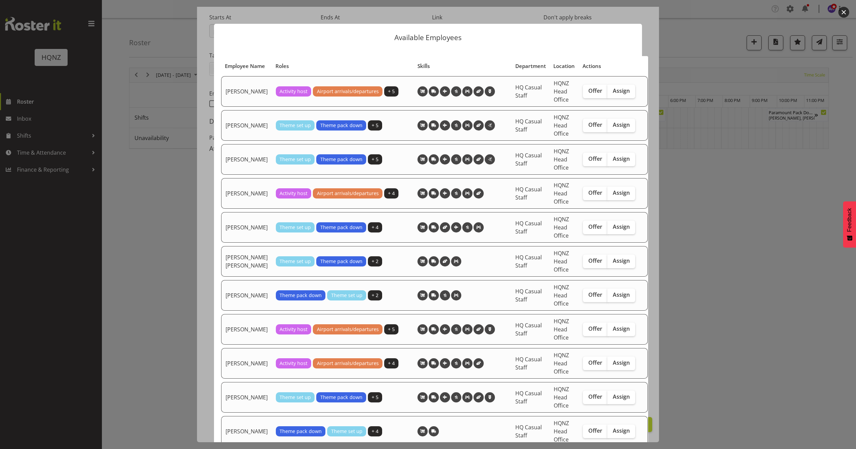
click at [738, 225] on div at bounding box center [428, 224] width 856 height 449
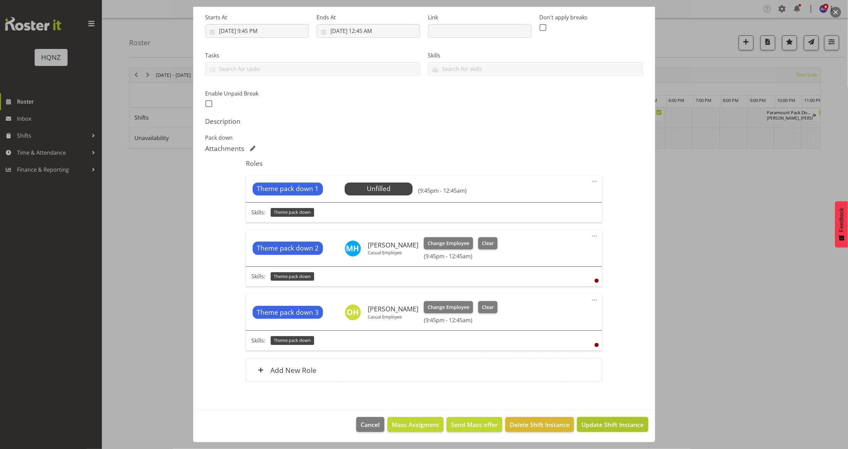
click at [596, 423] on span "Update Shift Instance" at bounding box center [612, 424] width 62 height 9
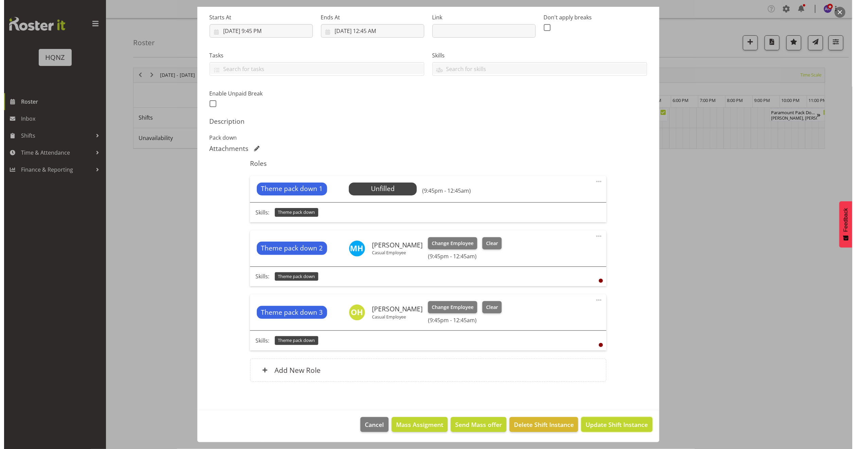
scroll to position [79, 0]
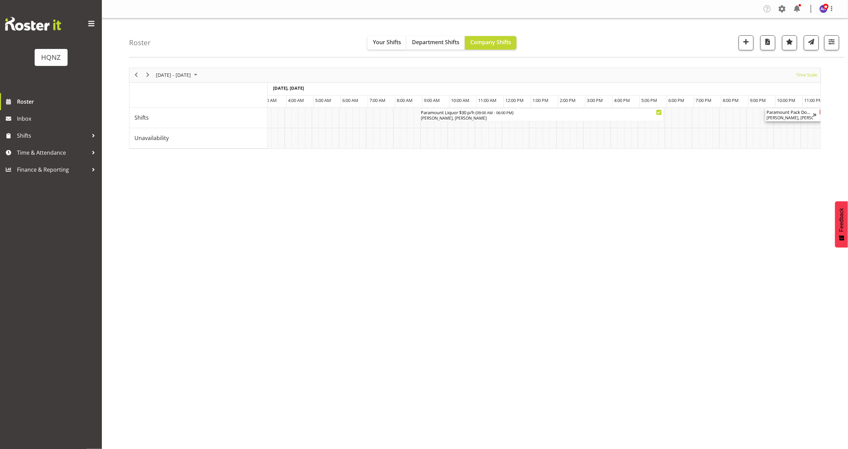
click at [787, 116] on div "Mark Haysmith, Otis Haysmith" at bounding box center [790, 118] width 47 height 6
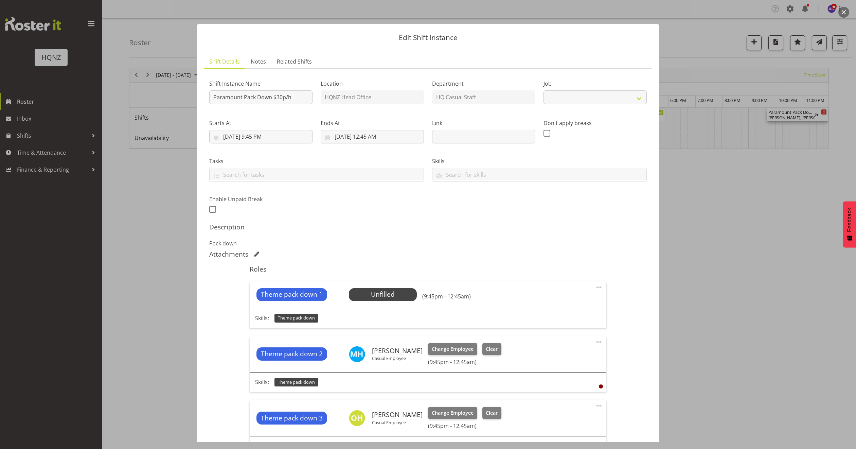
select select "10457"
click at [387, 294] on span "Select Employee" at bounding box center [382, 294] width 51 height 10
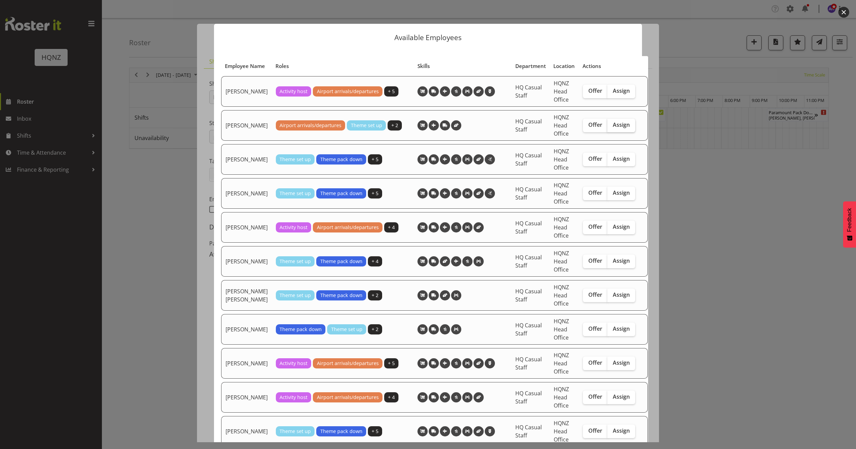
click at [613, 128] on span "Assign" at bounding box center [621, 124] width 17 height 7
click at [607, 127] on input "Assign" at bounding box center [609, 125] width 4 height 4
checkbox input "true"
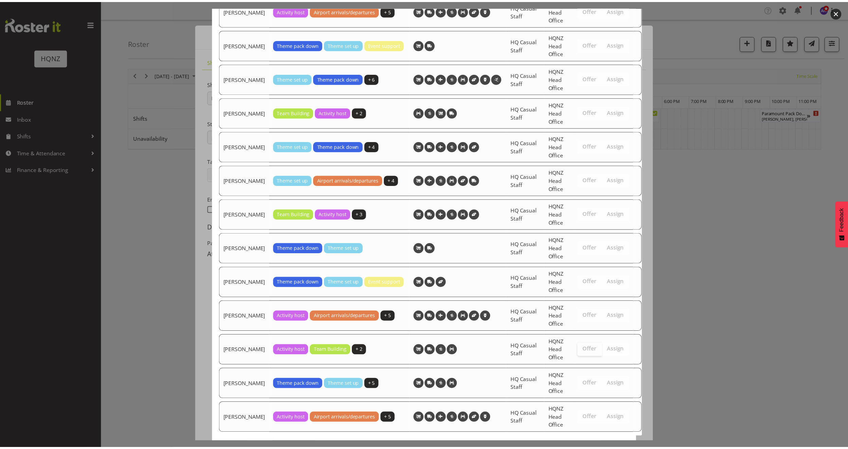
scroll to position [1250, 0]
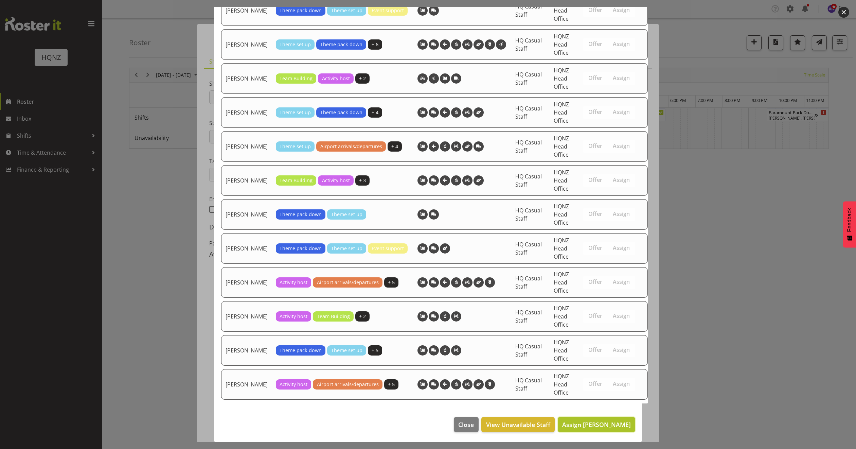
click at [565, 420] on span "Assign Alex Romanytchev" at bounding box center [596, 424] width 69 height 8
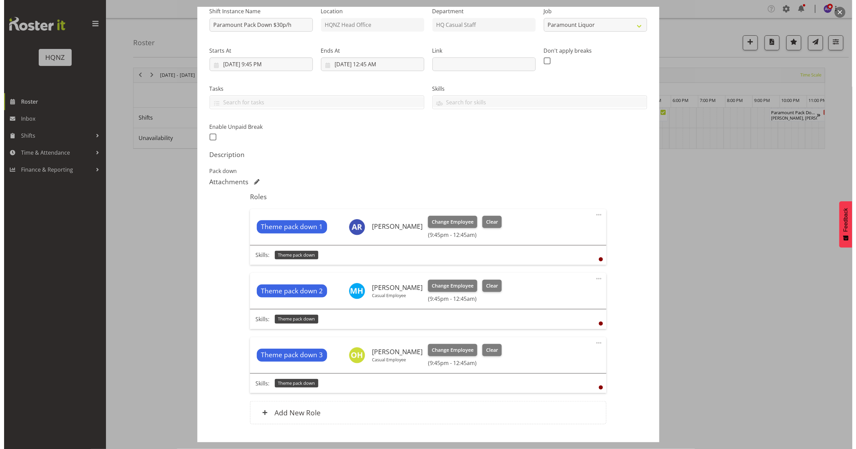
scroll to position [116, 0]
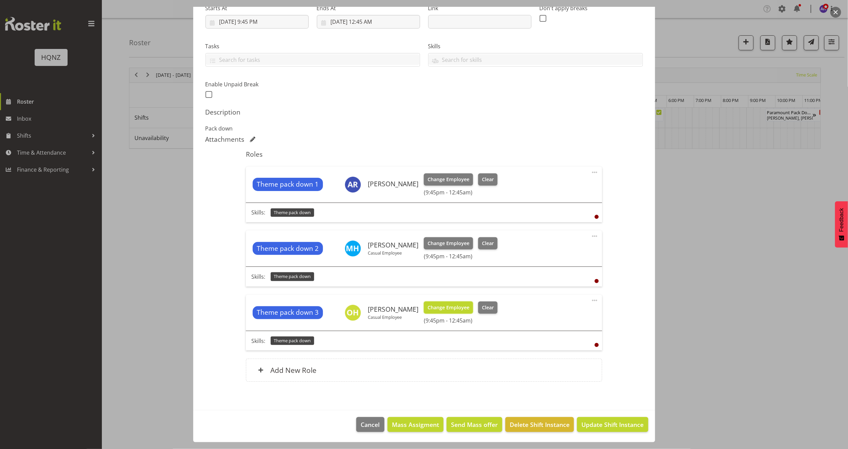
click at [450, 305] on span "Change Employee" at bounding box center [449, 307] width 42 height 7
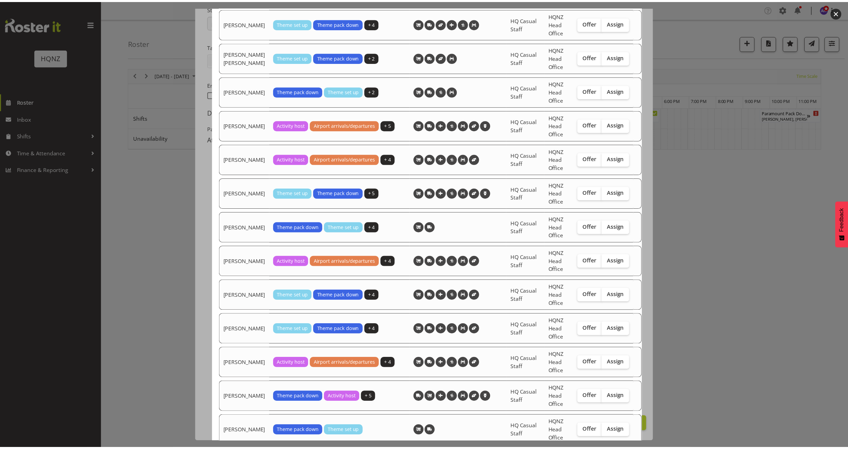
scroll to position [306, 0]
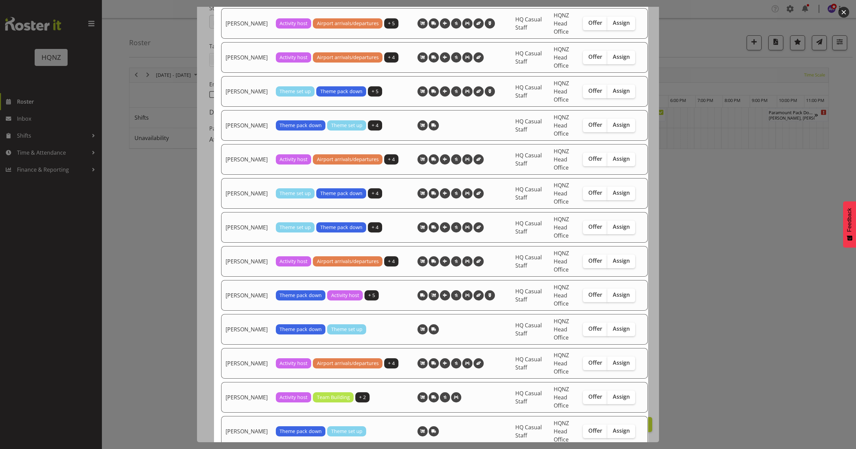
click at [702, 286] on div at bounding box center [428, 224] width 856 height 449
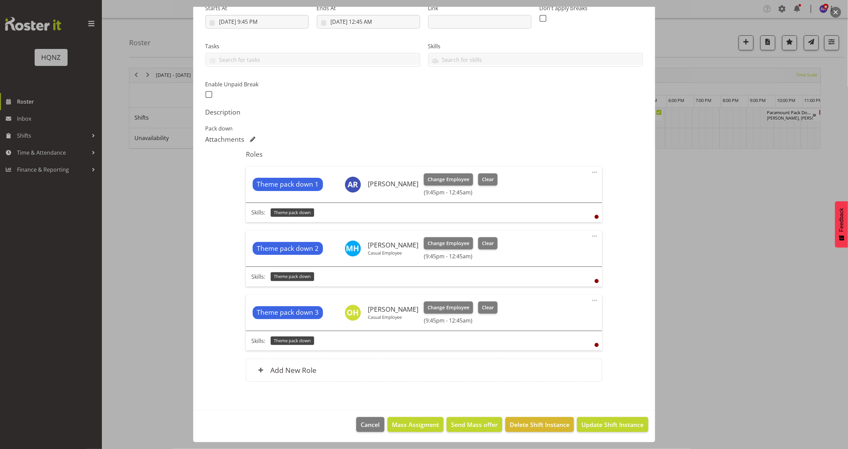
scroll to position [0, 0]
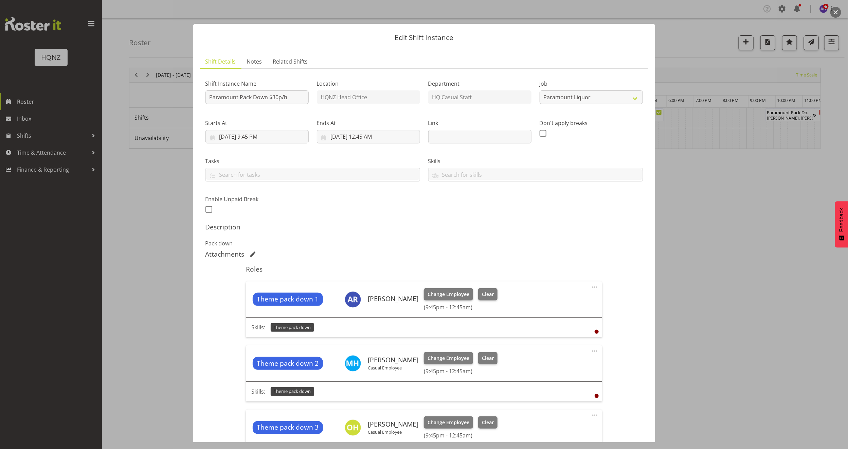
click at [741, 284] on div at bounding box center [424, 224] width 848 height 449
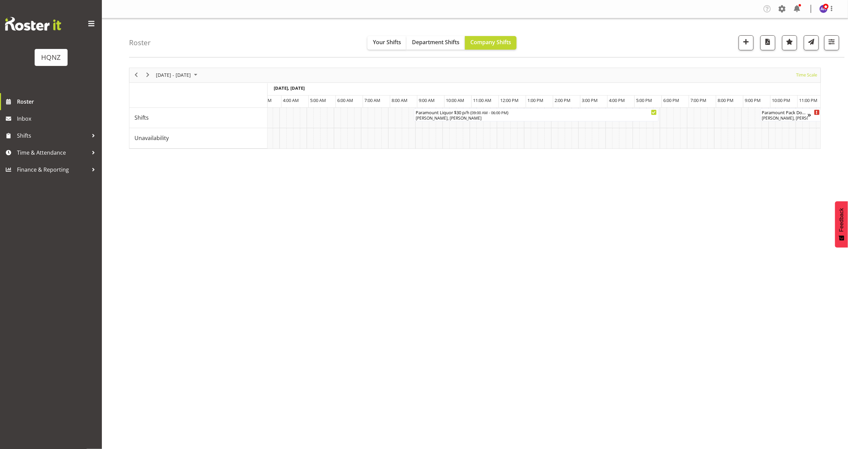
scroll to position [0, 4010]
click at [146, 77] on span "Next" at bounding box center [148, 75] width 8 height 8
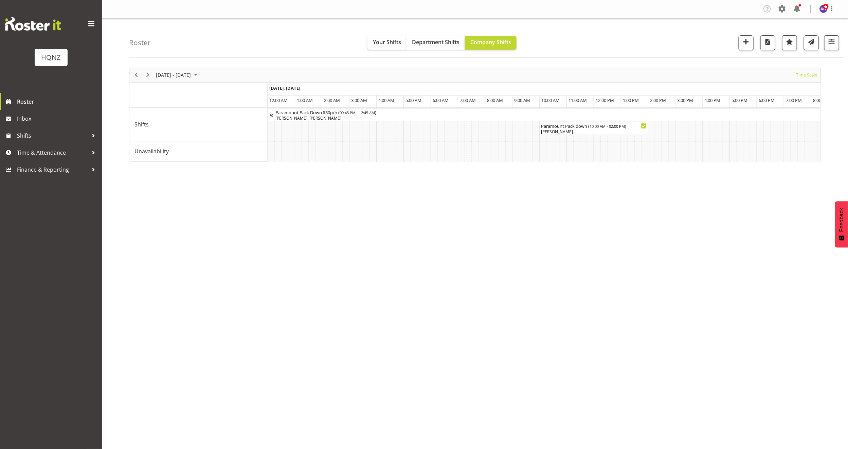
click at [623, 195] on div "September 18 - 24, 2025 Today Timeline Day Timeline Week Timeline Fortnight Tim…" at bounding box center [488, 198] width 719 height 272
click at [600, 128] on span "10:00 AM - 02:00 PM" at bounding box center [606, 125] width 35 height 5
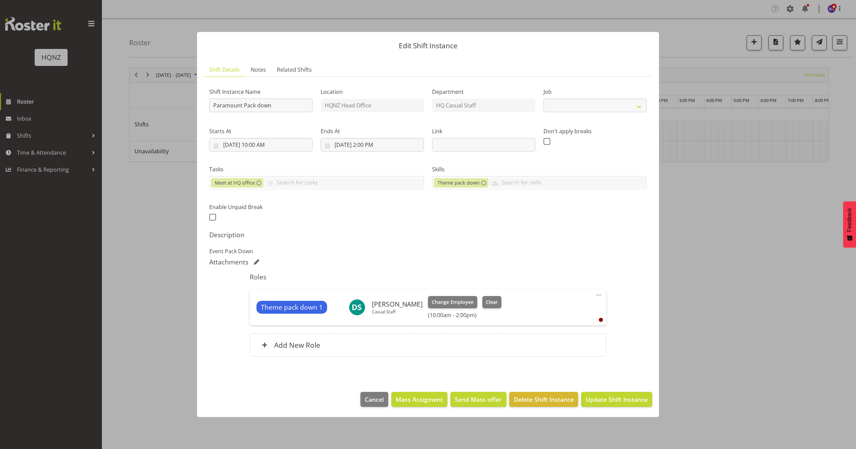
select select "10457"
click at [291, 144] on input "9/18/2025, 10:00 AM" at bounding box center [260, 145] width 103 height 14
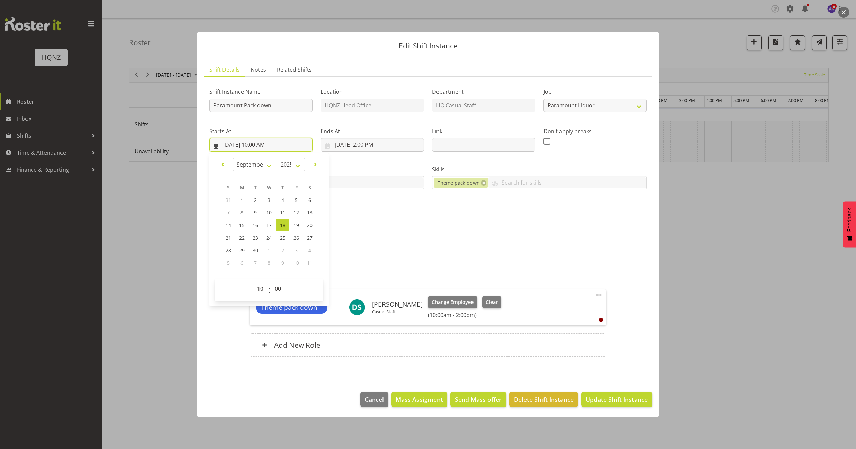
click at [264, 144] on input "9/18/2025, 10:00 AM" at bounding box center [260, 145] width 103 height 14
click at [262, 286] on select "00 01 02 03 04 05 06 07 08 09 10 11 12 13 14 15 16 17 18 19 20 21 22 23" at bounding box center [260, 289] width 15 height 14
select select "9"
click at [253, 282] on select "00 01 02 03 04 05 06 07 08 09 10 11 12 13 14 15 16 17 18 19 20 21 22 23" at bounding box center [260, 289] width 15 height 14
type input "9/18/2025, 9:00 AM"
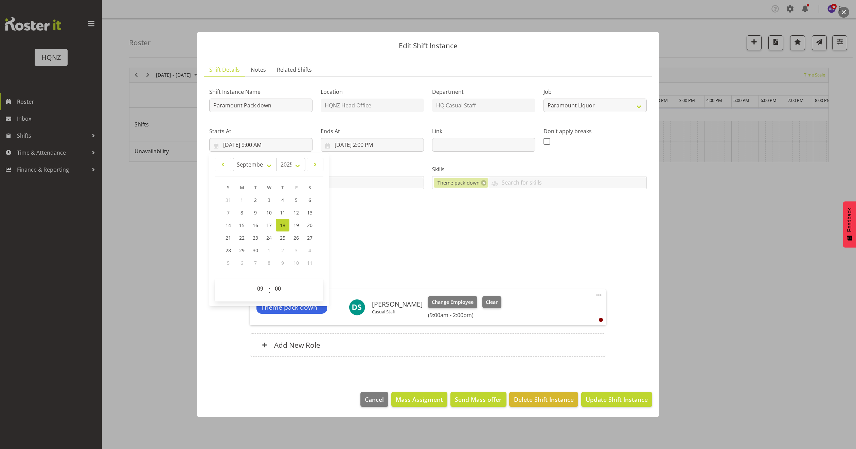
click at [382, 260] on div "Attachments" at bounding box center [427, 262] width 437 height 8
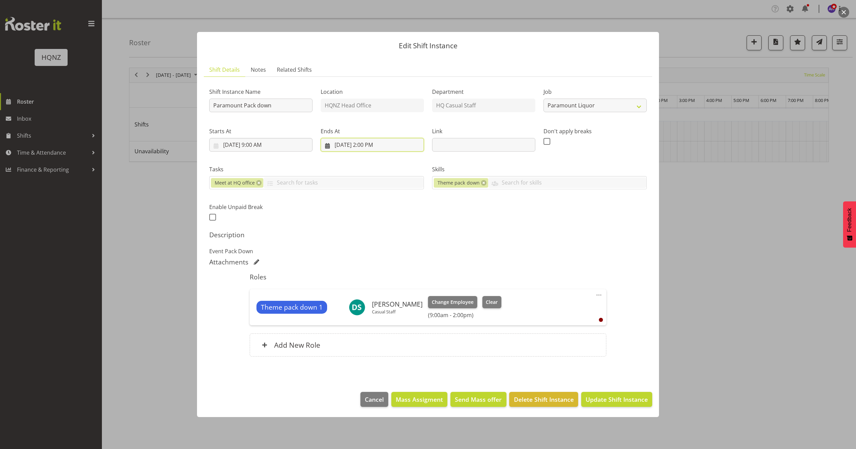
click at [374, 145] on input "9/18/2025, 2:00 PM" at bounding box center [372, 145] width 103 height 14
click at [469, 222] on div "Shift Instance Name Paramount Pack down Location HQNZ Head Office Department HQ…" at bounding box center [428, 152] width 446 height 149
click at [371, 147] on input "9/18/2025, 2:00 PM" at bounding box center [372, 145] width 103 height 14
click at [372, 288] on select "00 01 02 03 04 05 06 07 08 09 10 11 12 13 14 15 16 17 18 19 20 21 22 23" at bounding box center [372, 289] width 15 height 14
select select "13"
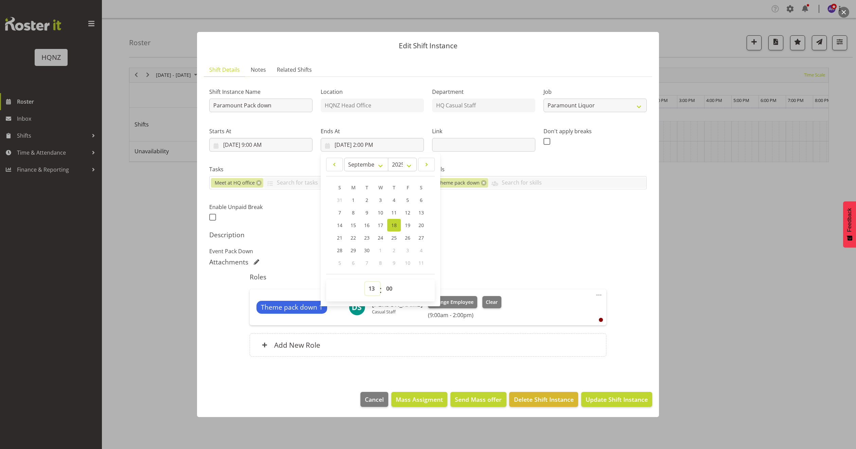
click at [365, 282] on select "00 01 02 03 04 05 06 07 08 09 10 11 12 13 14 15 16 17 18 19 20 21 22 23" at bounding box center [372, 289] width 15 height 14
type input "9/18/2025, 1:00 PM"
click at [507, 226] on div "Shift Instance Name Paramount Pack down Location HQNZ Head Office Department HQ…" at bounding box center [428, 152] width 446 height 149
click at [613, 399] on span "Update Shift Instance" at bounding box center [616, 399] width 62 height 9
